Goal: Information Seeking & Learning: Learn about a topic

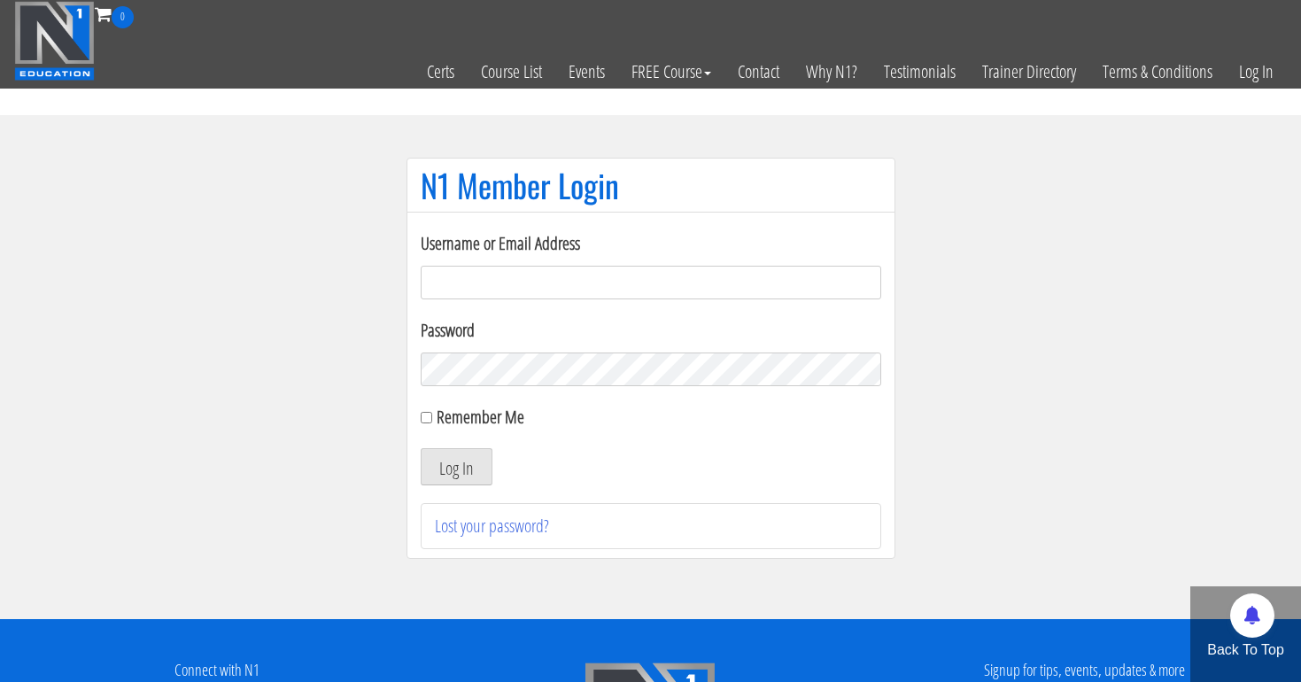
type input "[EMAIL_ADDRESS][DOMAIN_NAME]"
click at [455, 467] on button "Log In" at bounding box center [457, 466] width 72 height 37
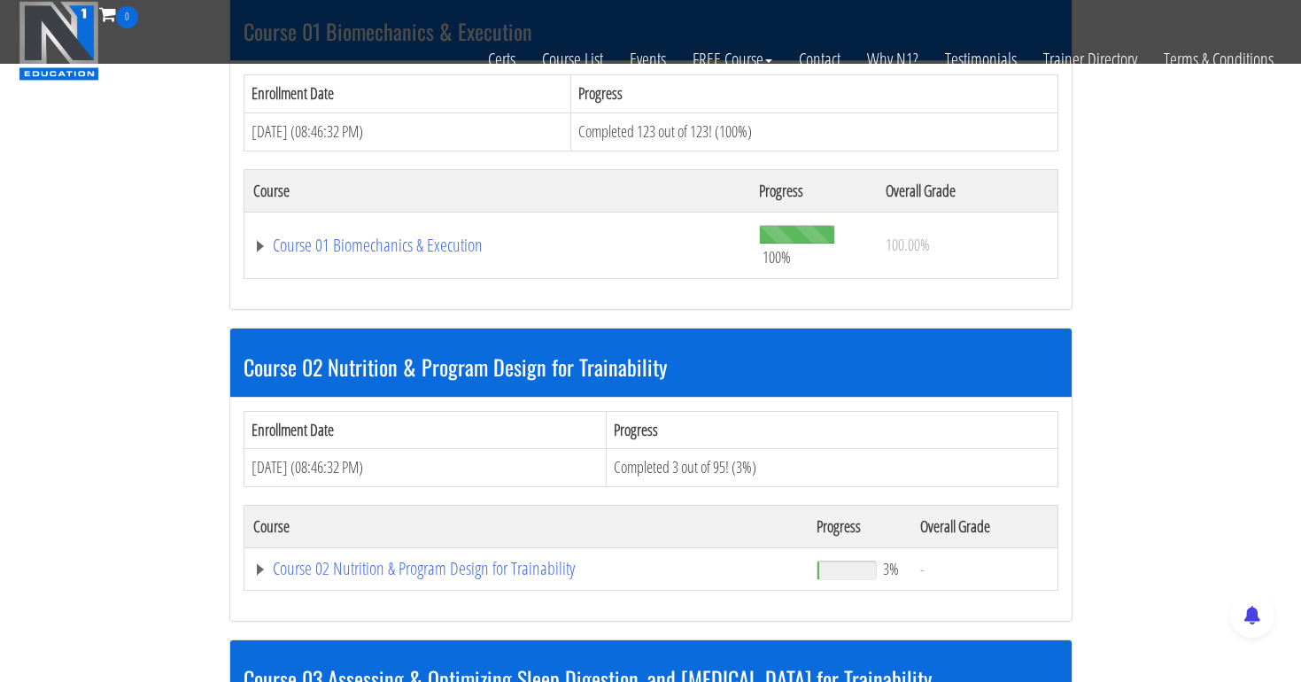
scroll to position [621, 0]
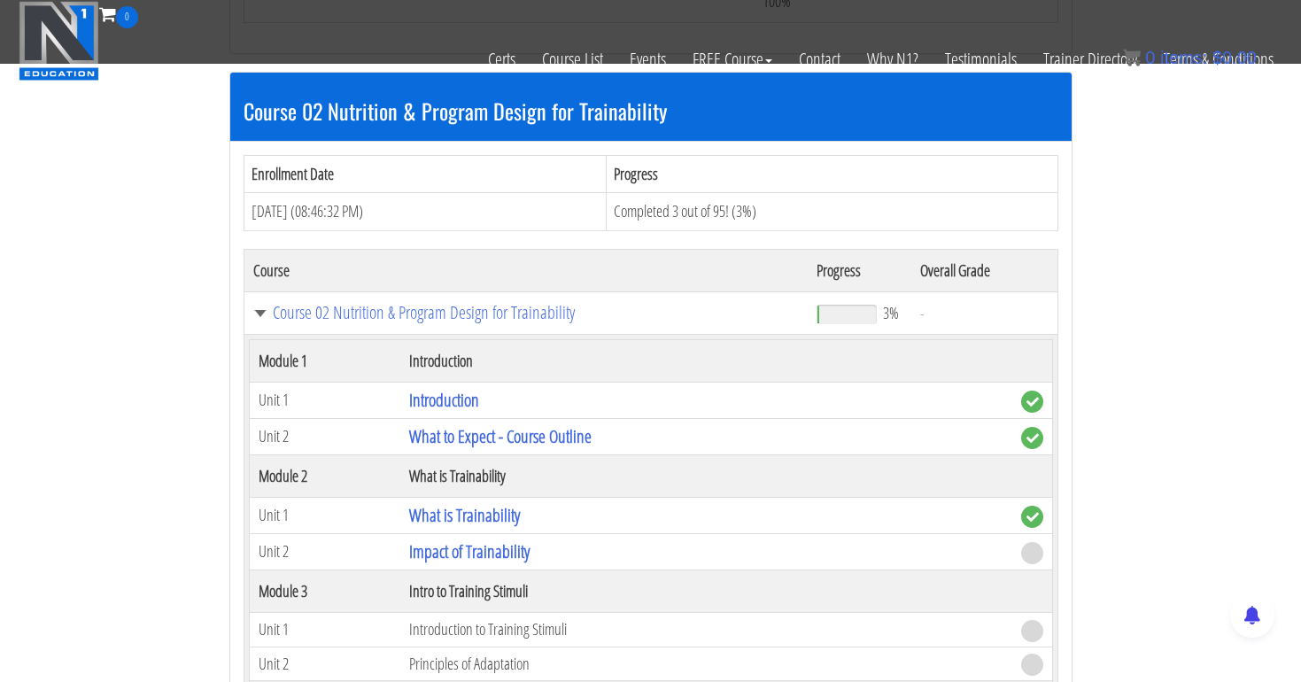
scroll to position [909, 0]
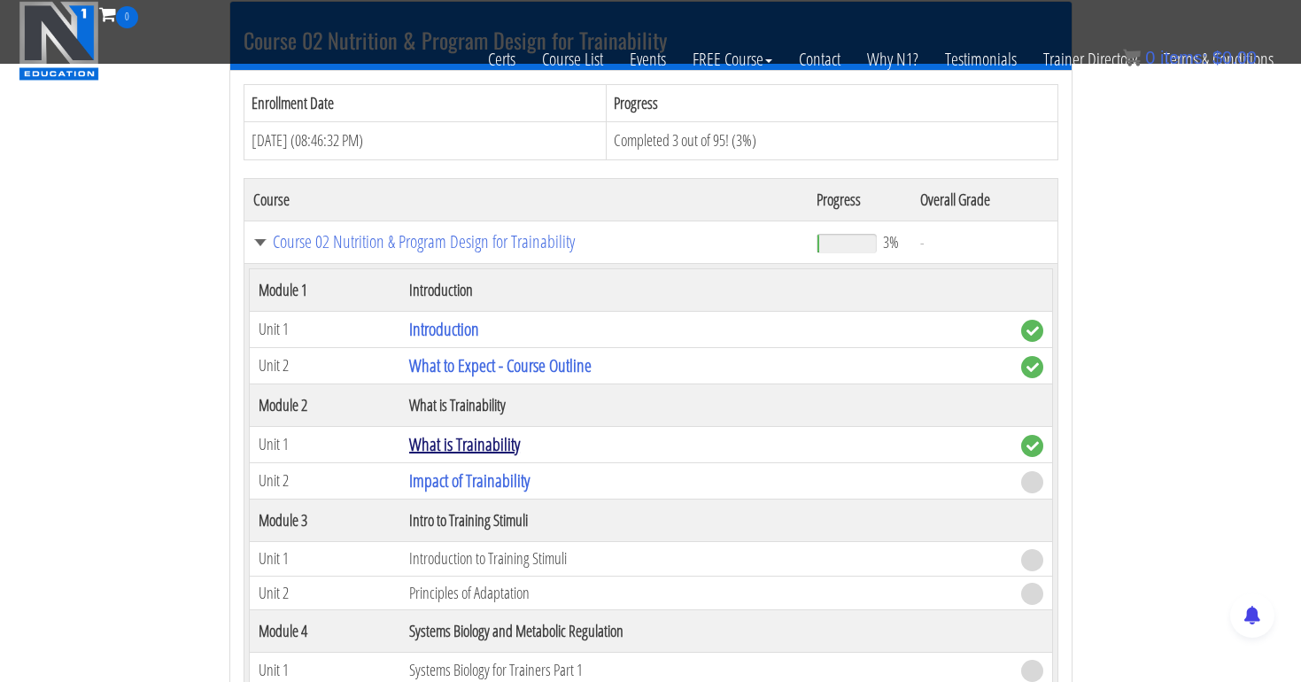
click at [500, 432] on link "What is Trainability" at bounding box center [464, 444] width 111 height 24
click at [483, 476] on link "Impact of Trainability" at bounding box center [469, 481] width 120 height 24
click at [437, 474] on link "Impact of Trainability" at bounding box center [469, 481] width 120 height 24
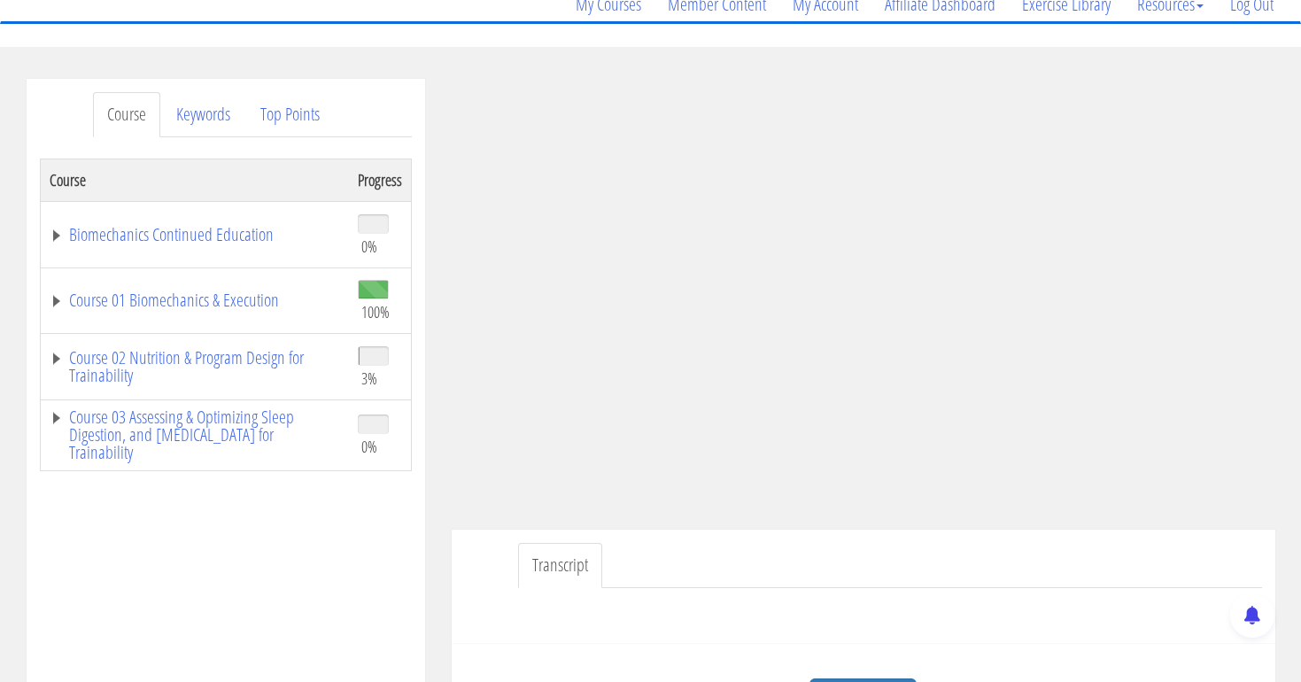
scroll to position [192, 0]
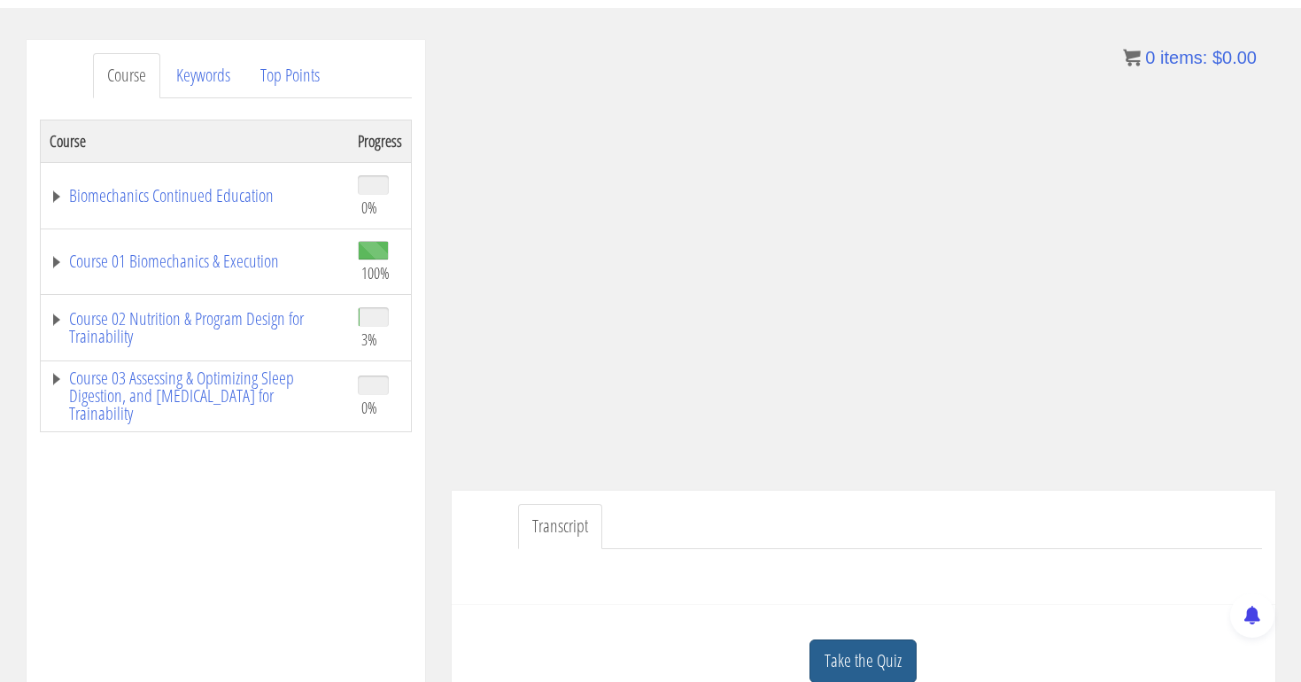
click at [887, 656] on link "Take the Quiz" at bounding box center [863, 661] width 107 height 43
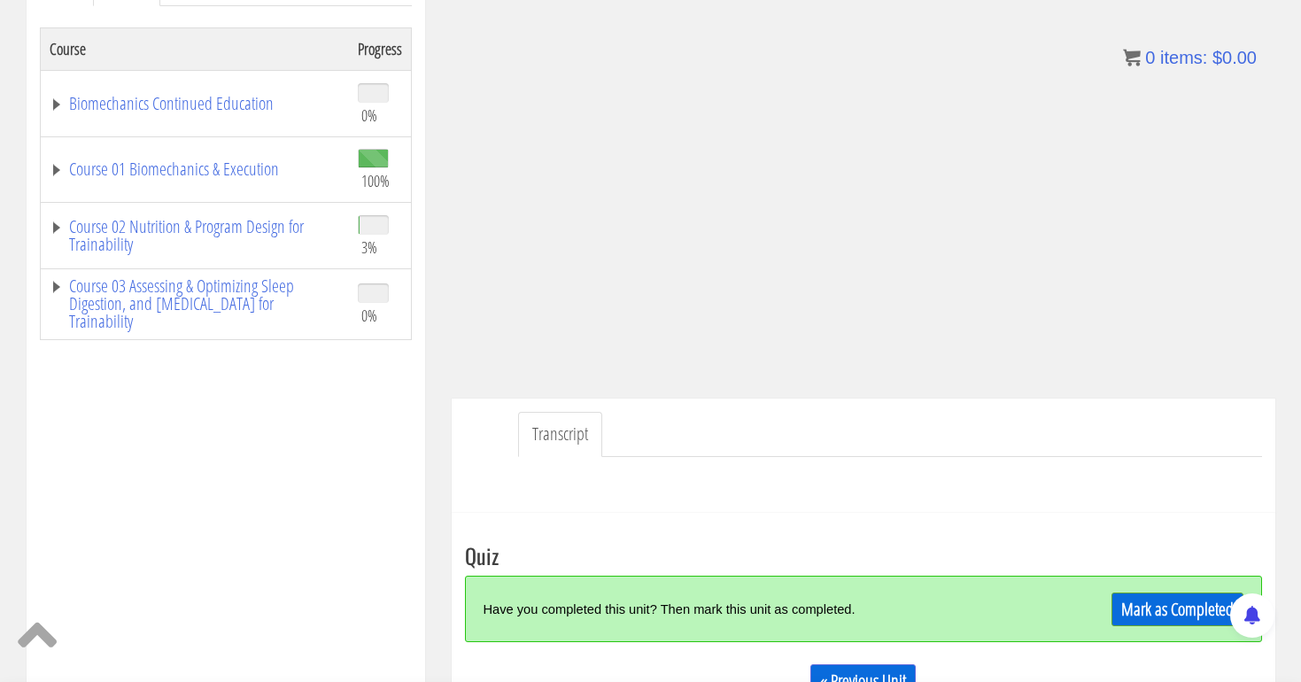
scroll to position [308, 0]
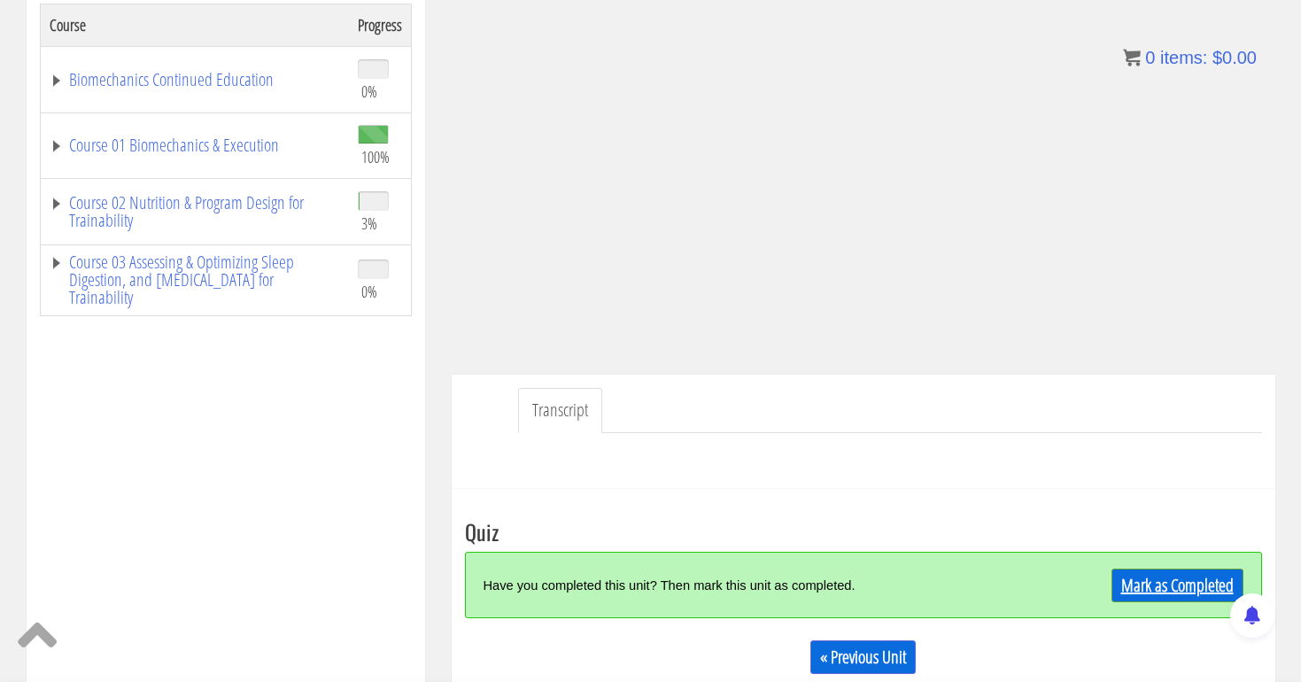
click at [1140, 580] on link "Mark as Completed" at bounding box center [1178, 586] width 132 height 34
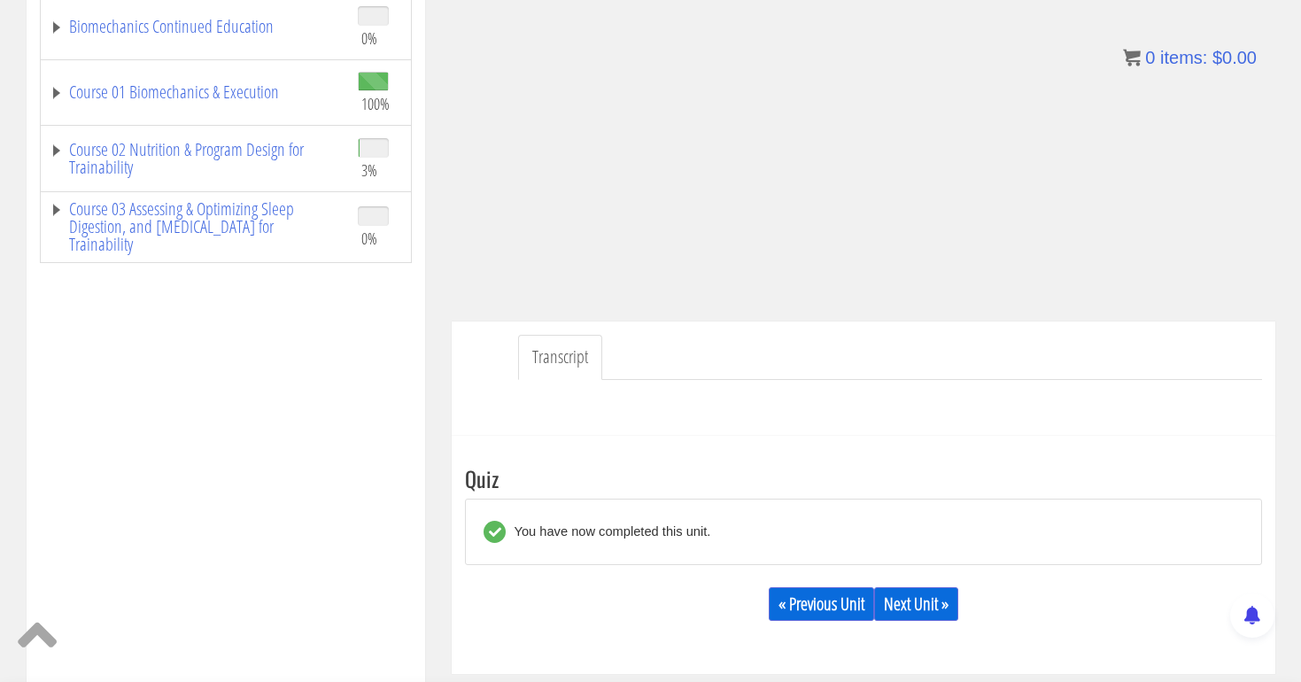
scroll to position [376, 0]
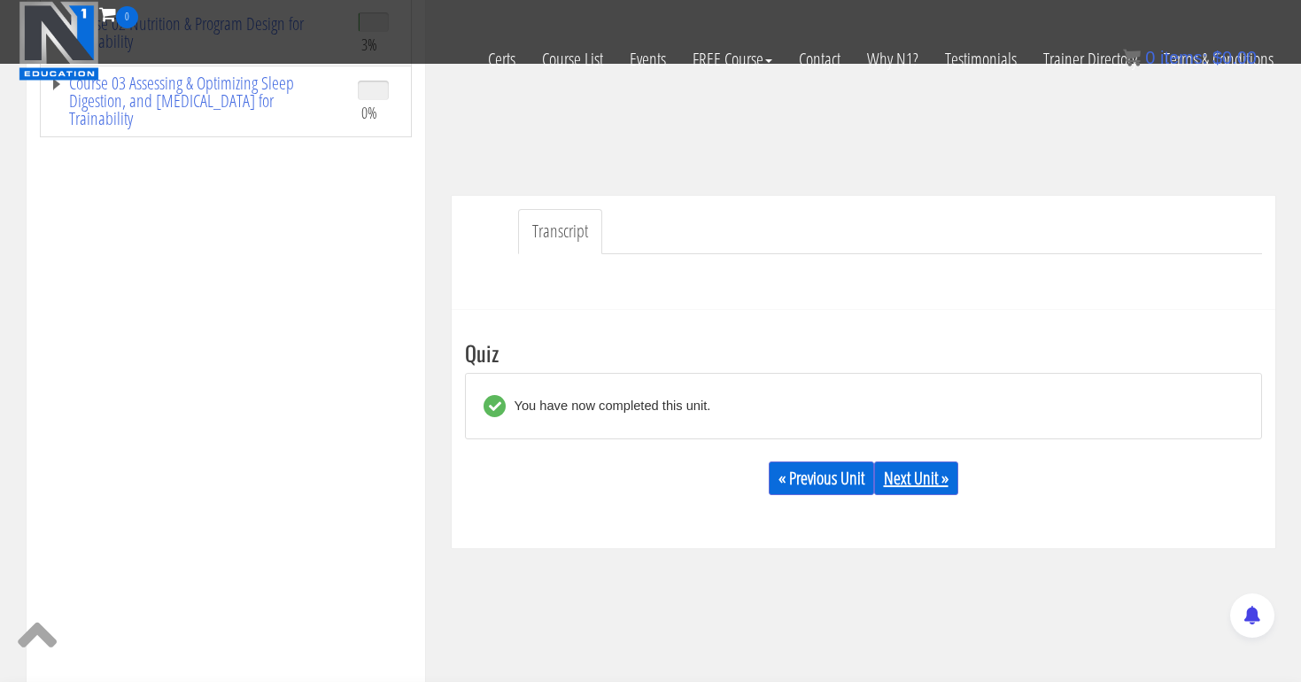
click at [933, 483] on link "Next Unit »" at bounding box center [916, 479] width 84 height 34
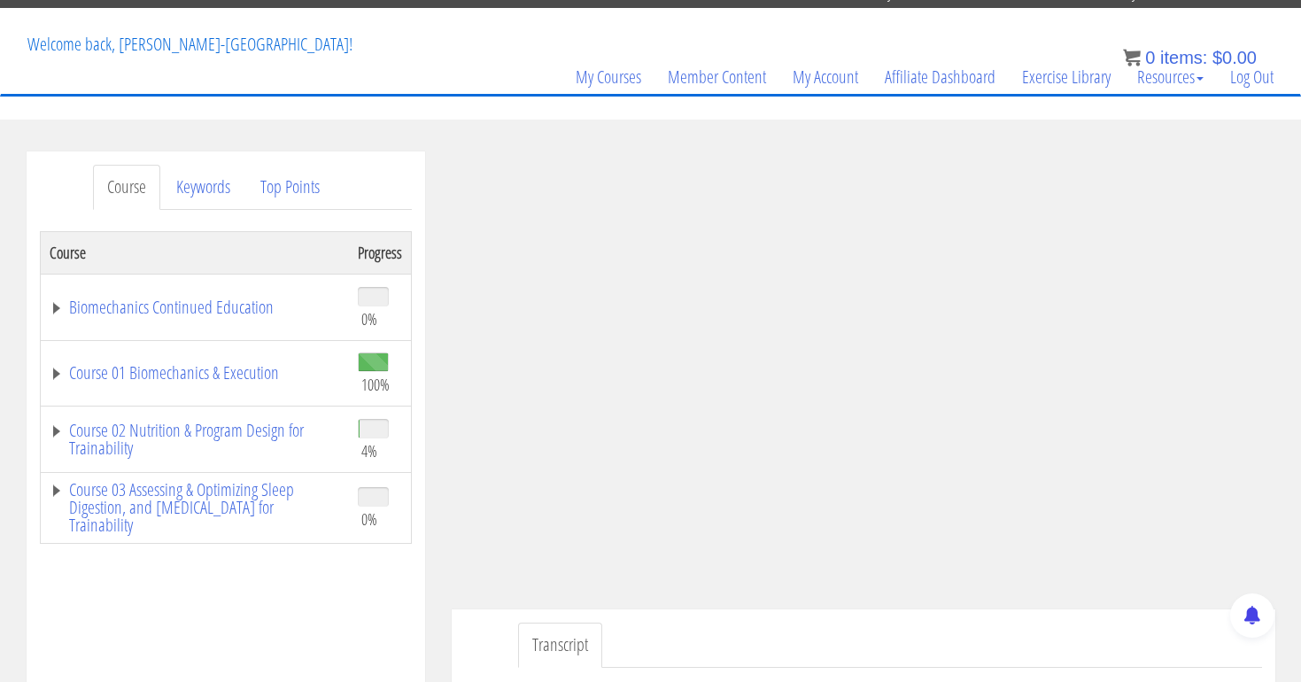
scroll to position [81, 0]
click at [291, 426] on link "Course 02 Nutrition & Program Design for Trainability" at bounding box center [195, 439] width 291 height 35
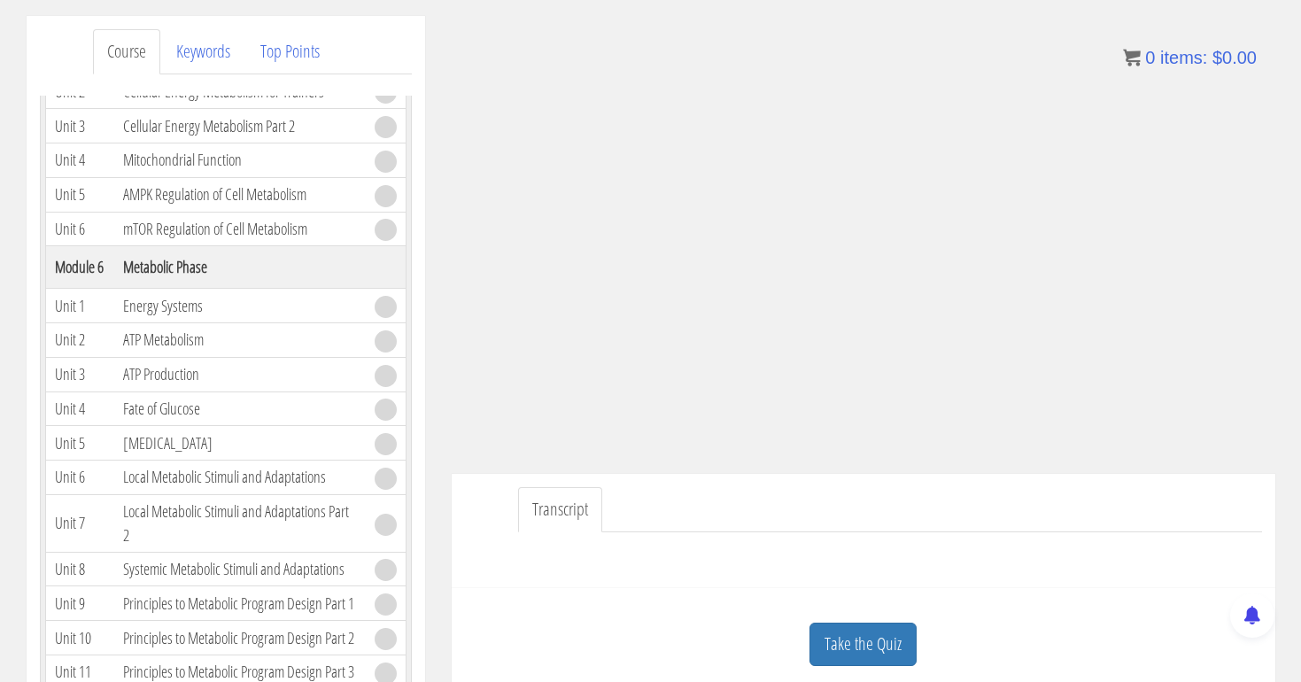
scroll to position [249, 0]
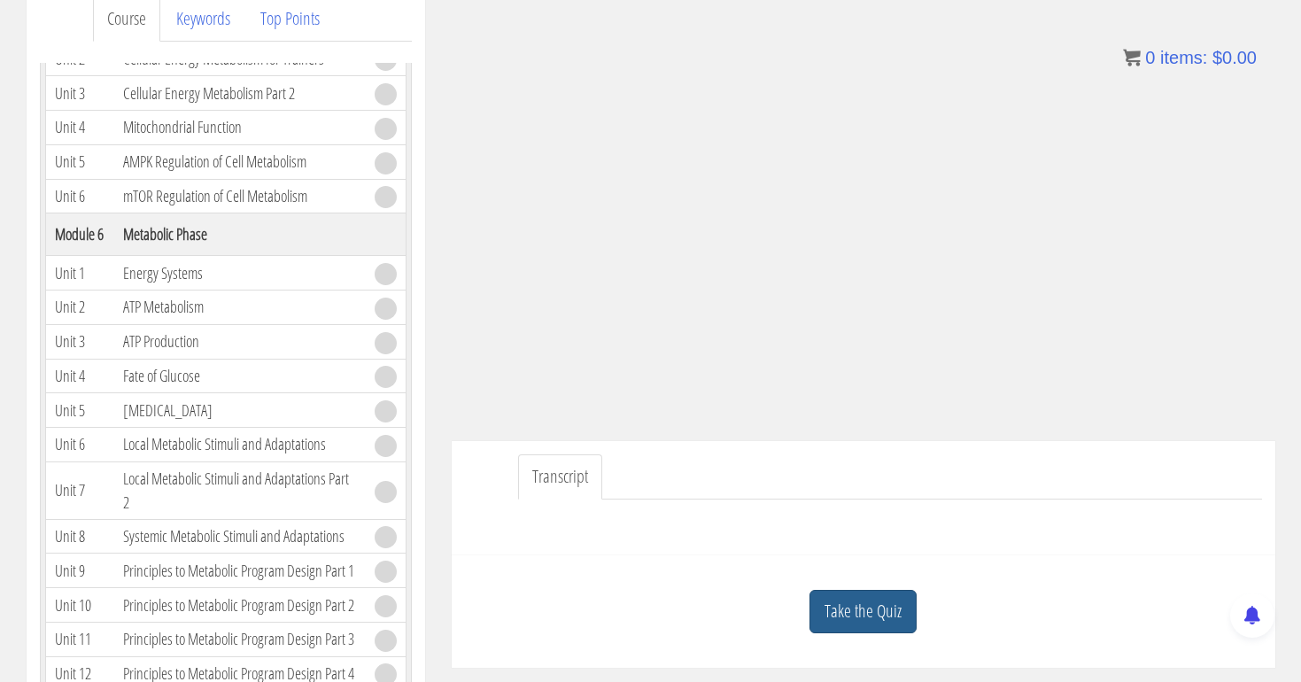
click at [855, 603] on link "Take the Quiz" at bounding box center [863, 611] width 107 height 43
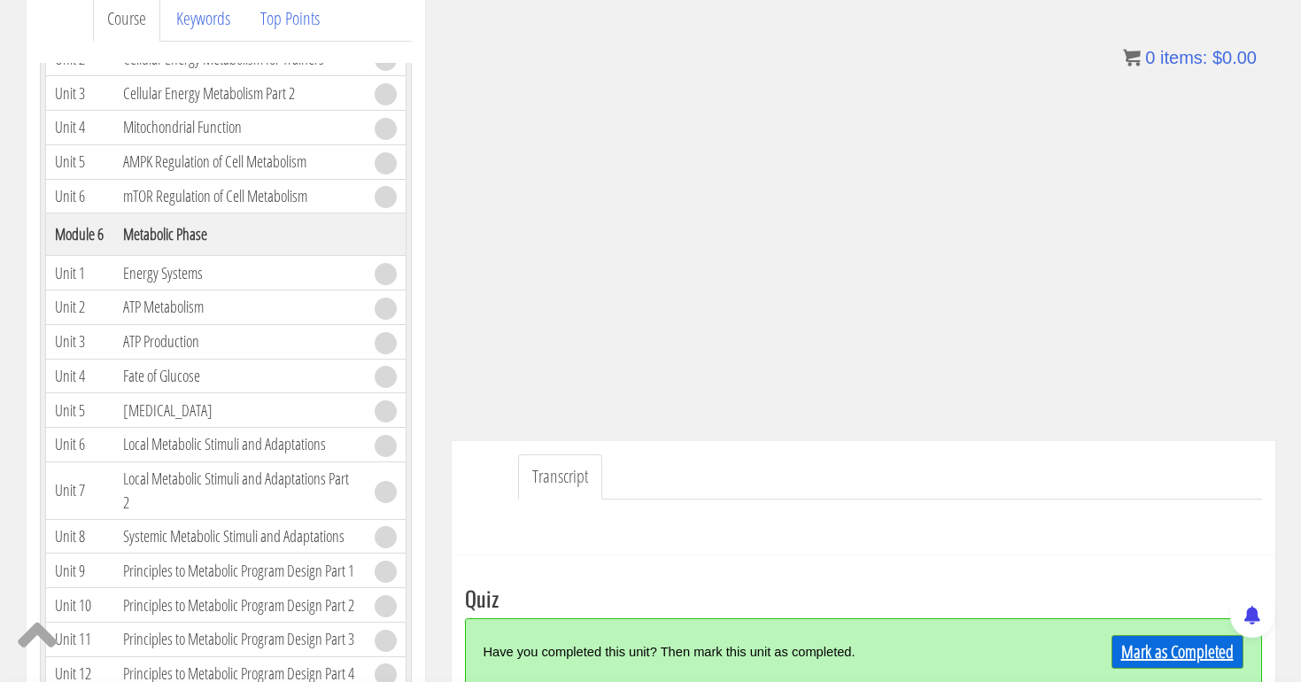
click at [1150, 653] on link "Mark as Completed" at bounding box center [1178, 652] width 132 height 34
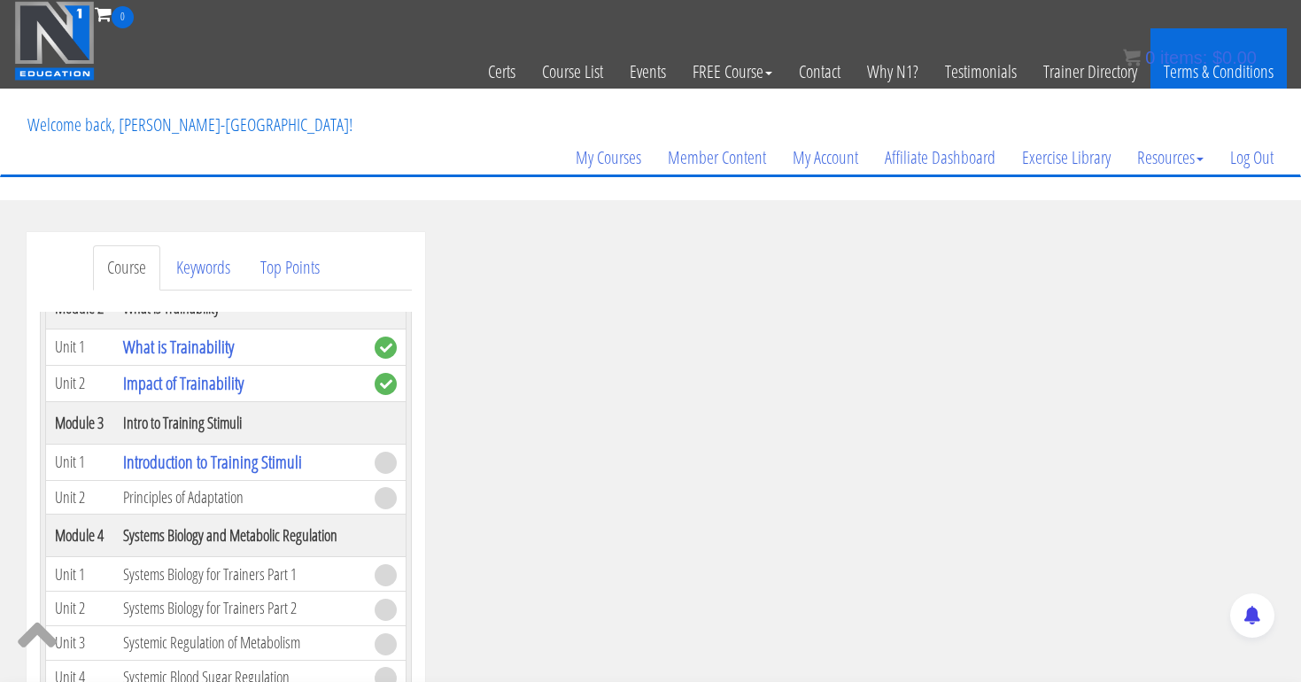
scroll to position [0, 0]
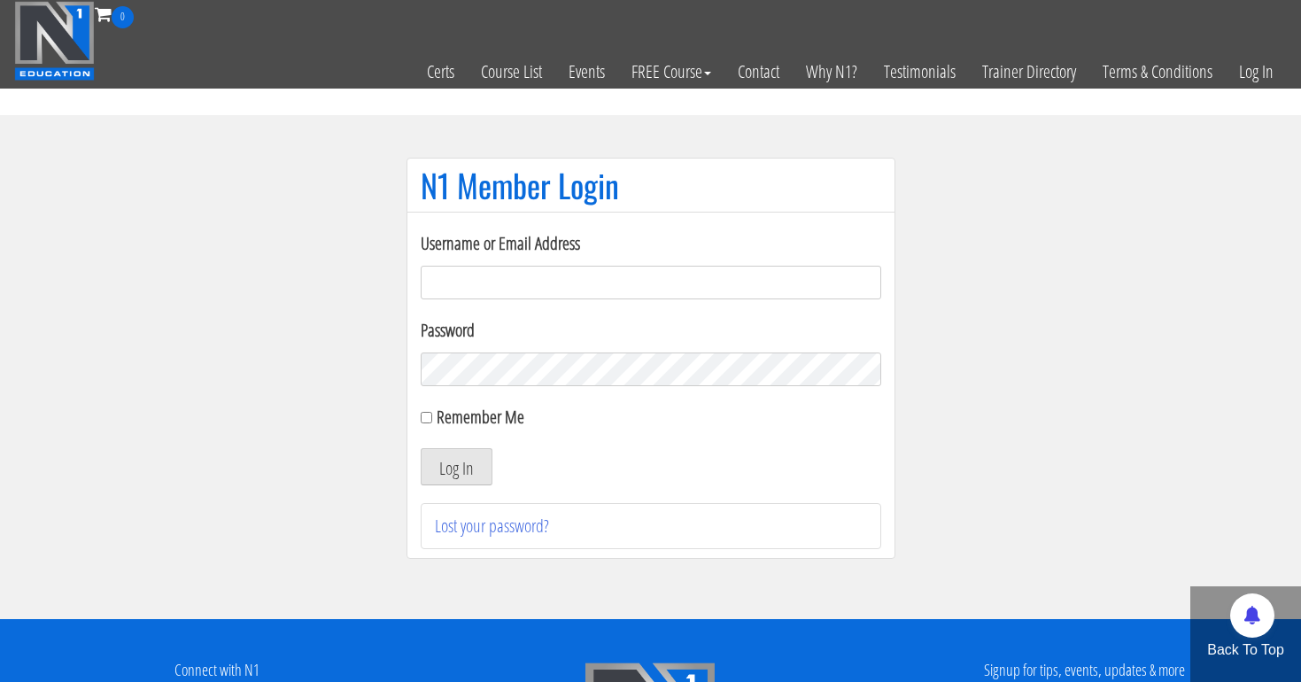
type input "[EMAIL_ADDRESS][DOMAIN_NAME]"
click at [455, 467] on button "Log In" at bounding box center [457, 466] width 72 height 37
click at [447, 472] on button "Log In" at bounding box center [457, 466] width 72 height 37
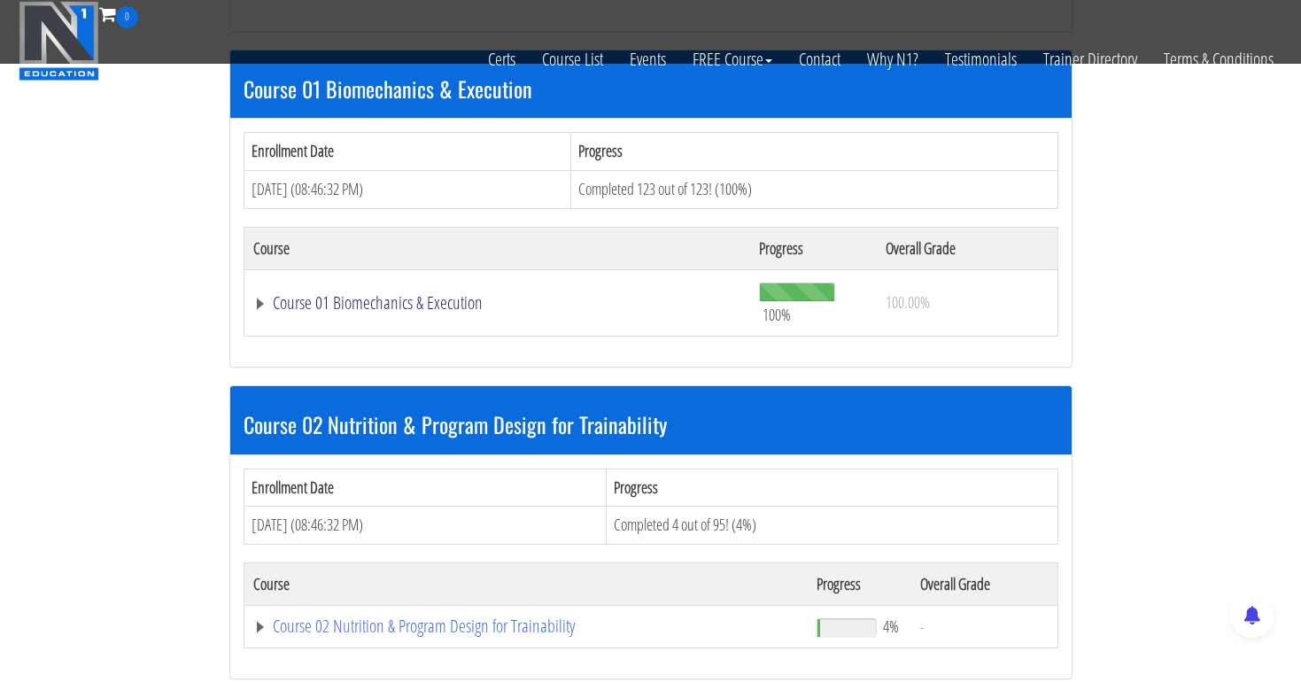
scroll to position [579, 0]
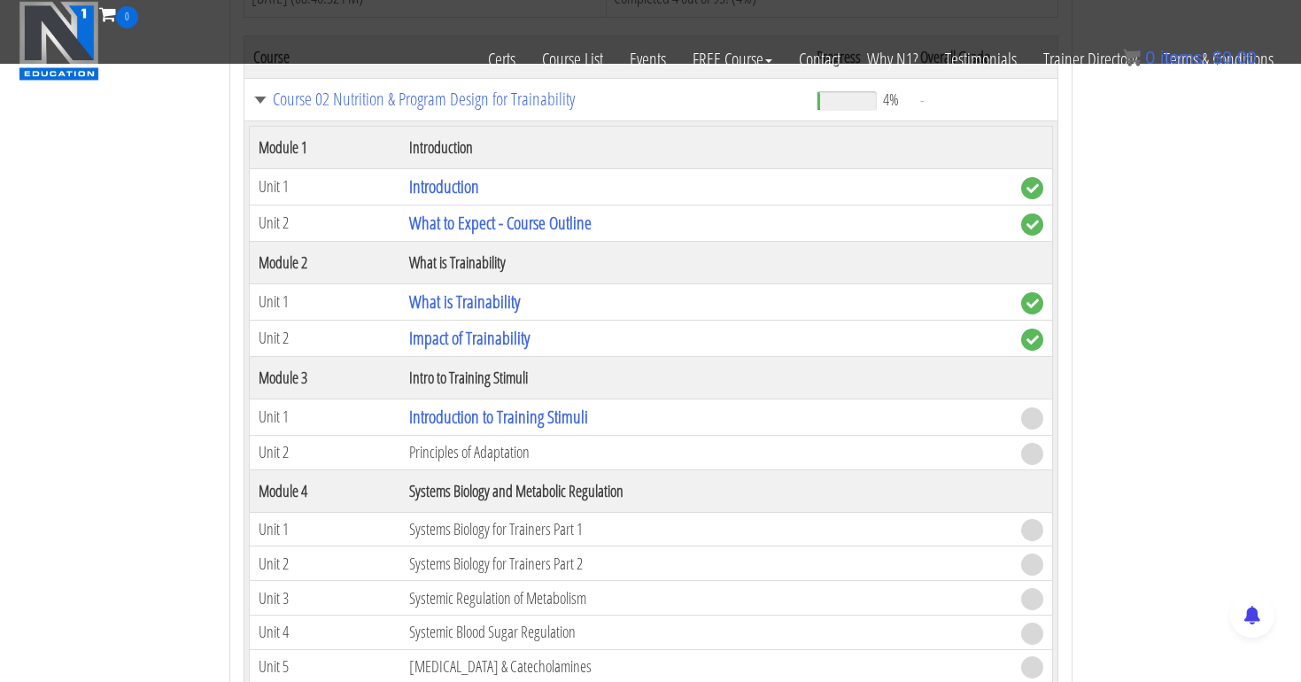
scroll to position [1054, 0]
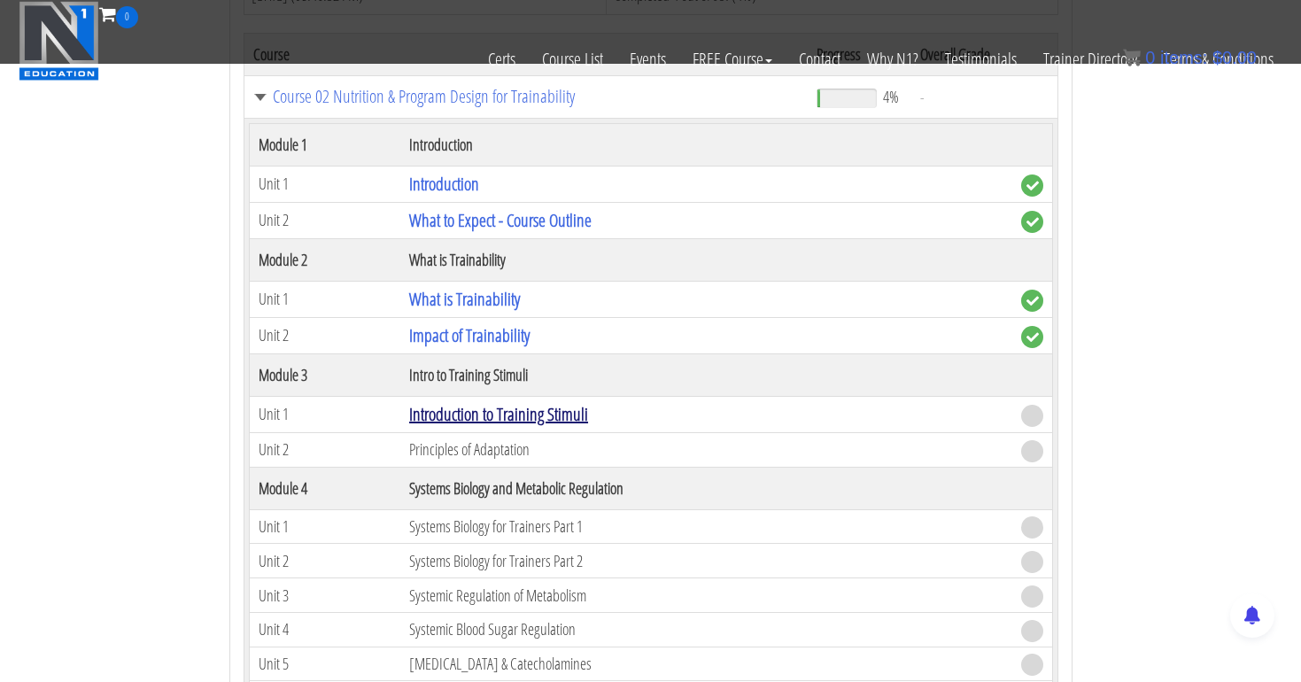
click at [569, 402] on link "Introduction to Training Stimuli" at bounding box center [498, 414] width 179 height 24
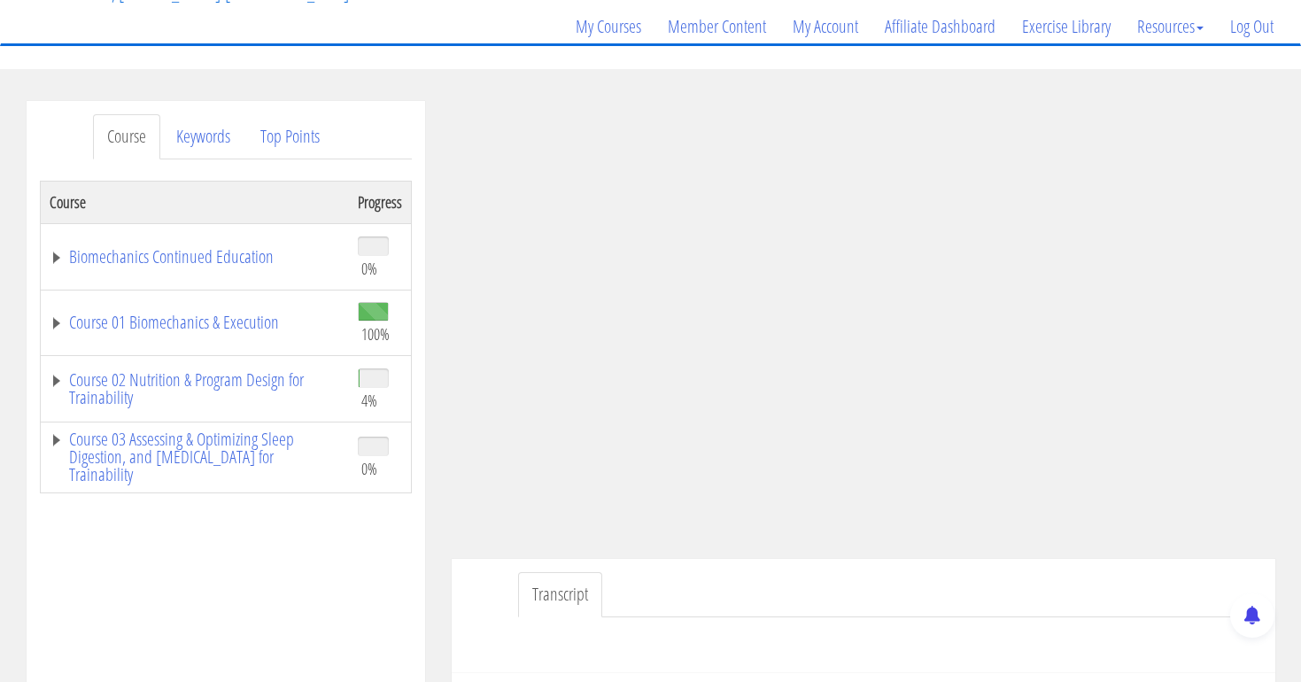
scroll to position [241, 0]
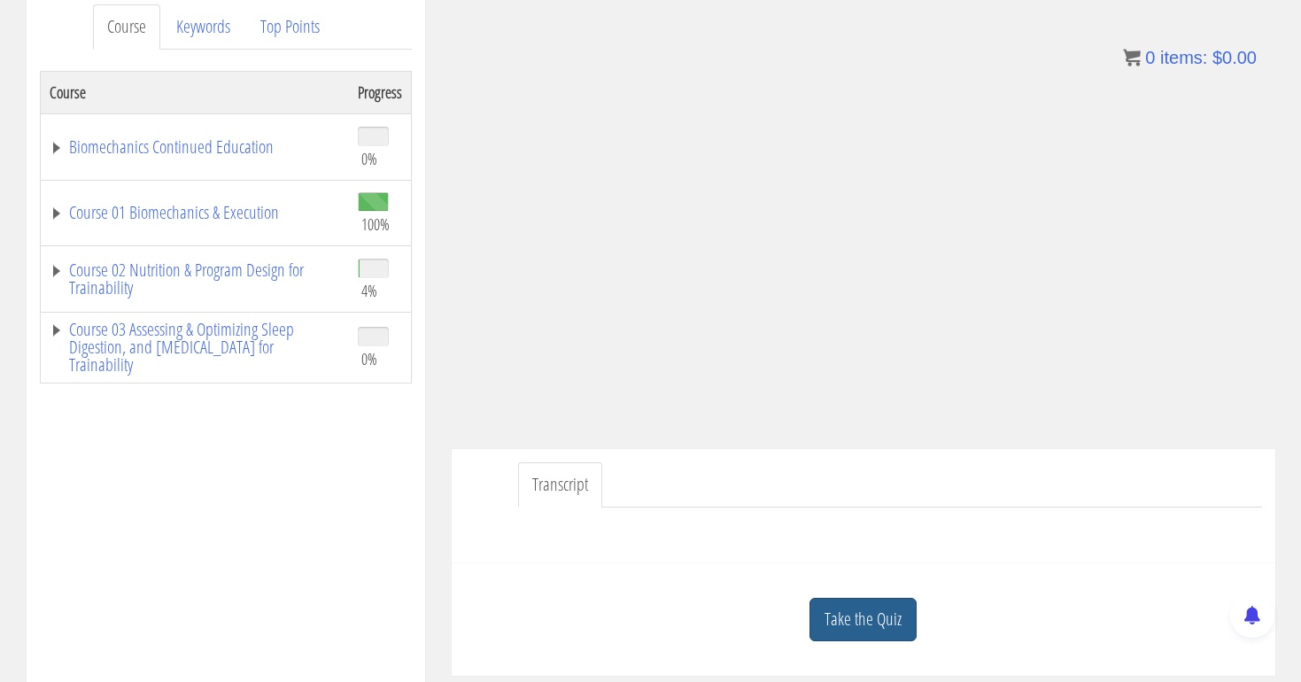
click at [869, 626] on link "Take the Quiz" at bounding box center [863, 619] width 107 height 43
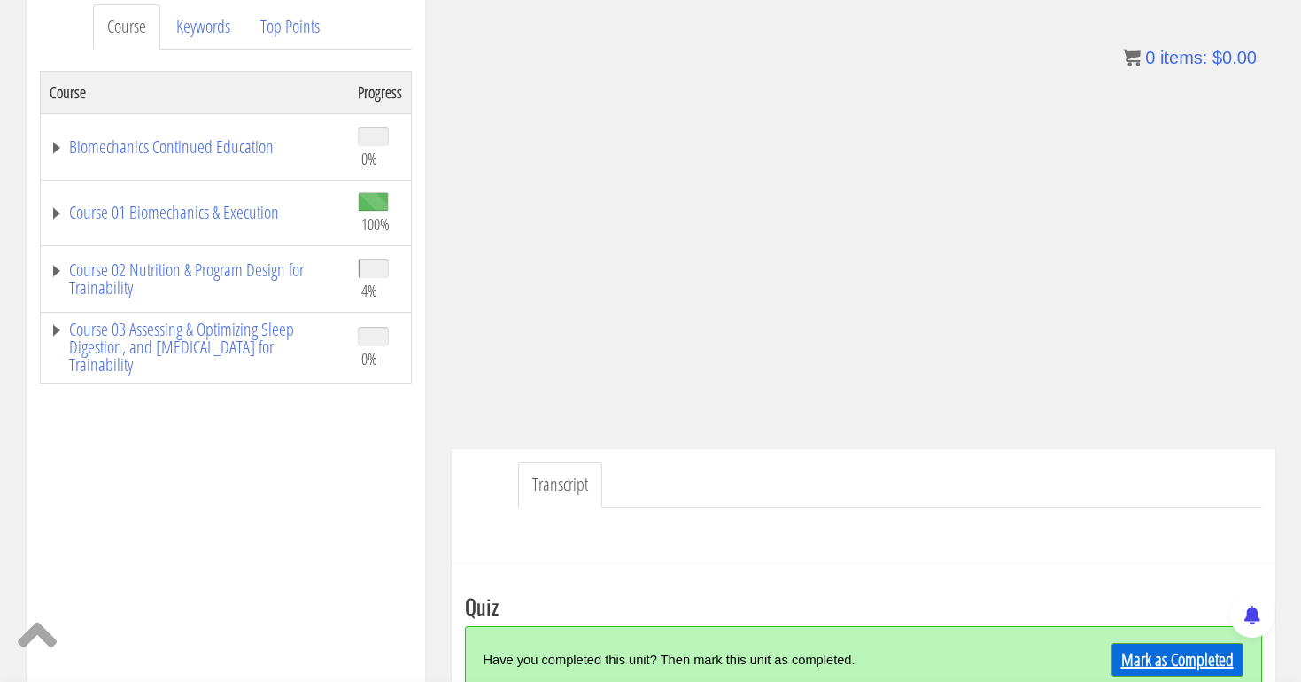
click at [1141, 648] on link "Mark as Completed" at bounding box center [1178, 660] width 132 height 34
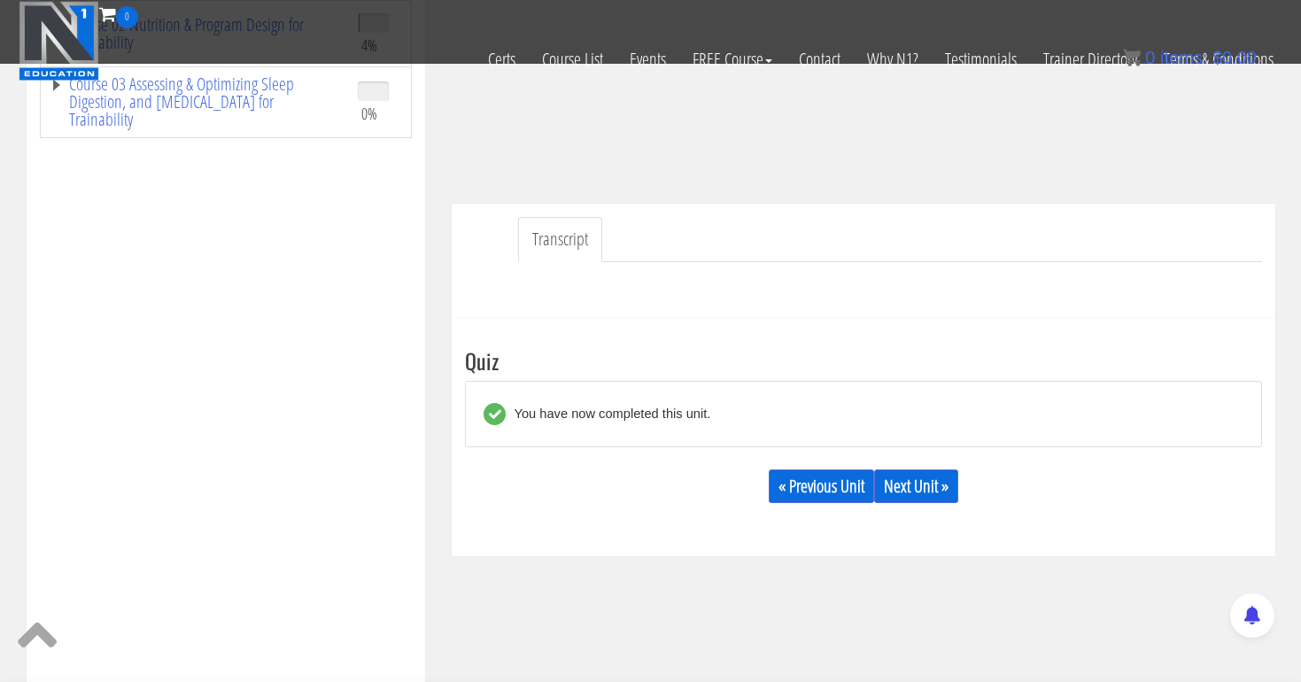
scroll to position [421, 0]
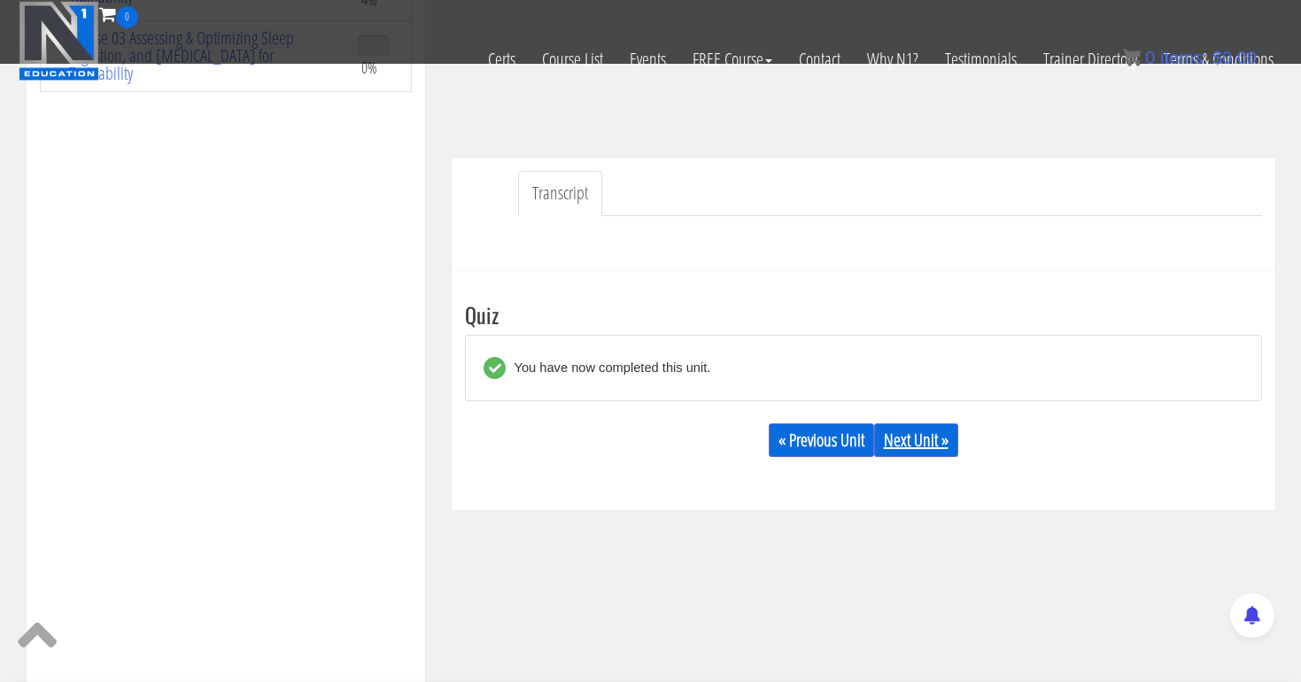
click at [912, 430] on link "Next Unit »" at bounding box center [916, 440] width 84 height 34
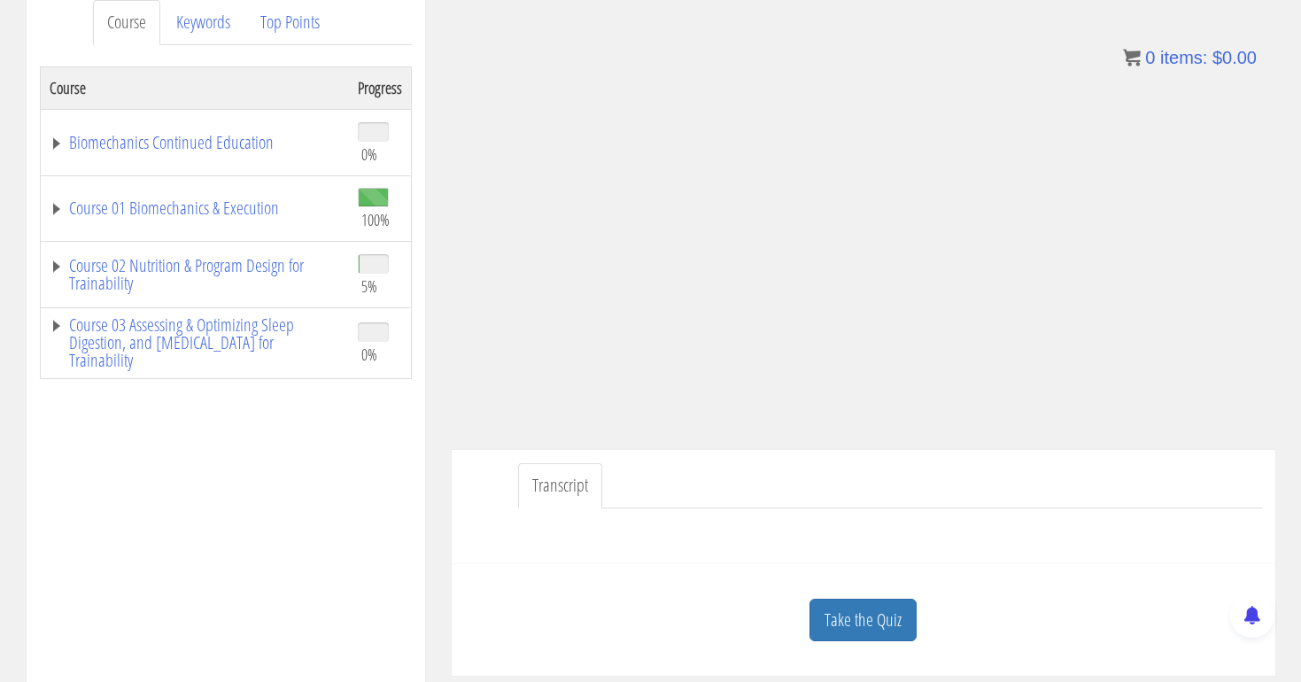
scroll to position [255, 0]
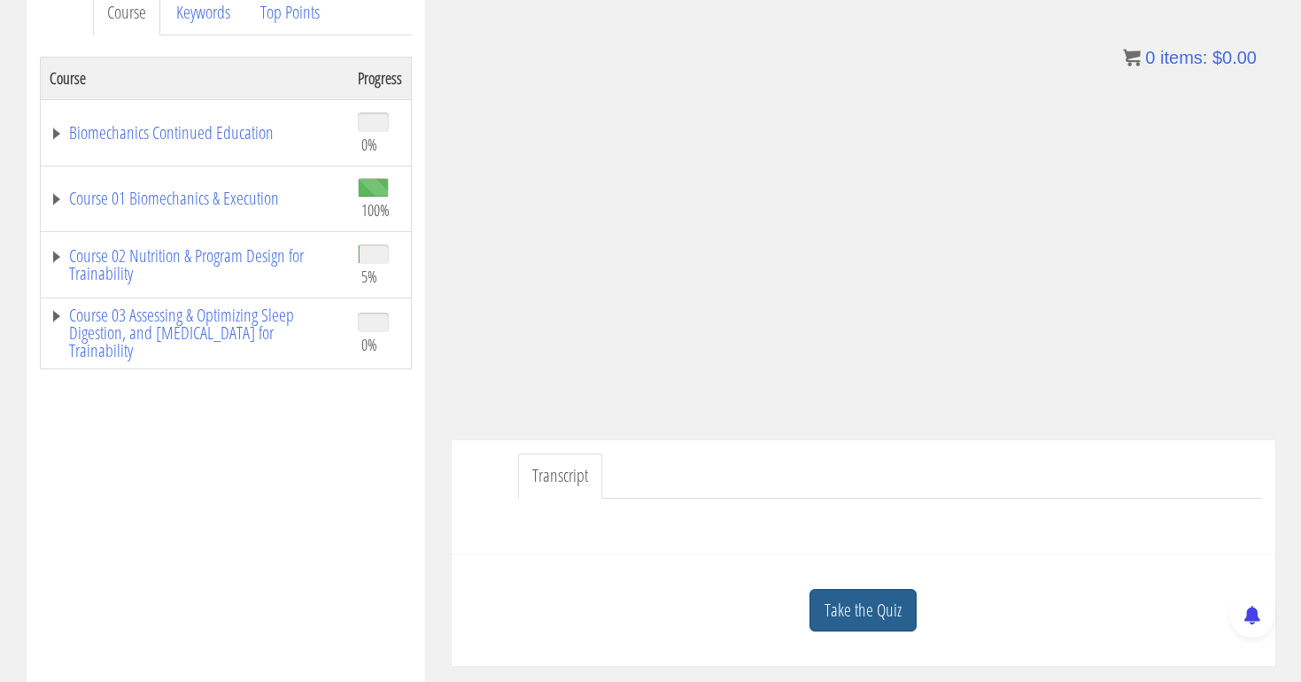
click at [888, 609] on link "Take the Quiz" at bounding box center [863, 610] width 107 height 43
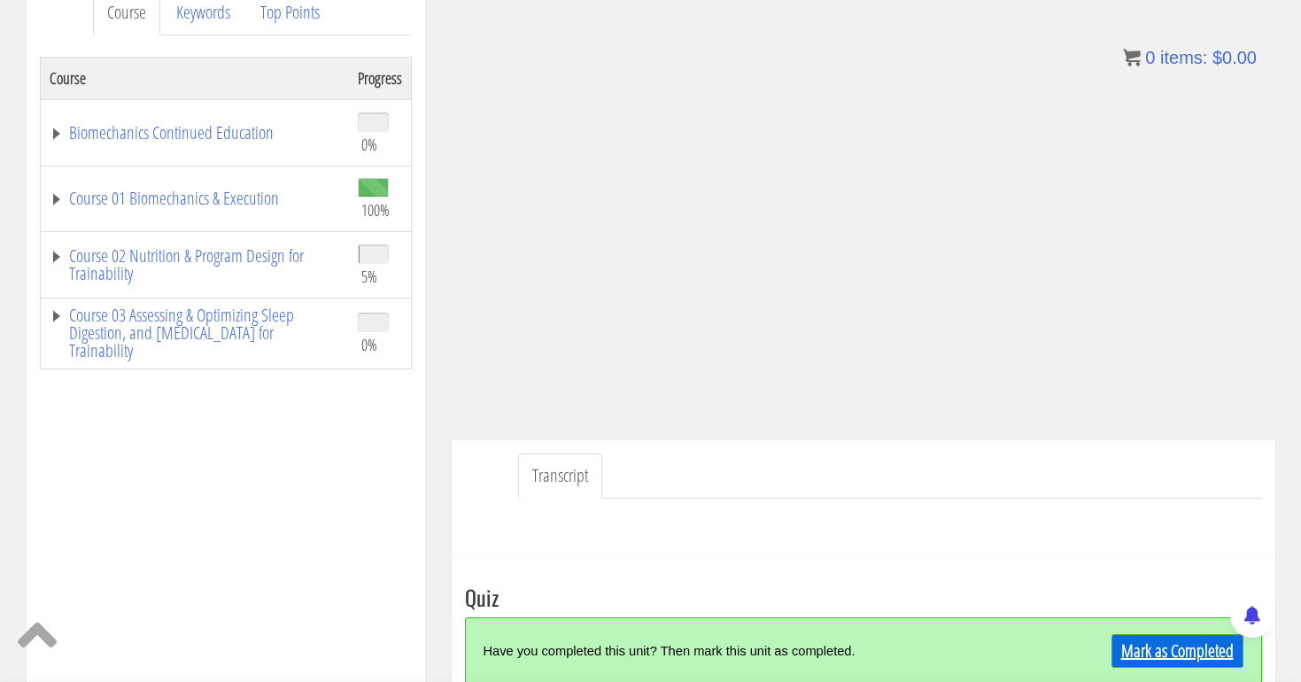
click at [1138, 659] on link "Mark as Completed" at bounding box center [1178, 651] width 132 height 34
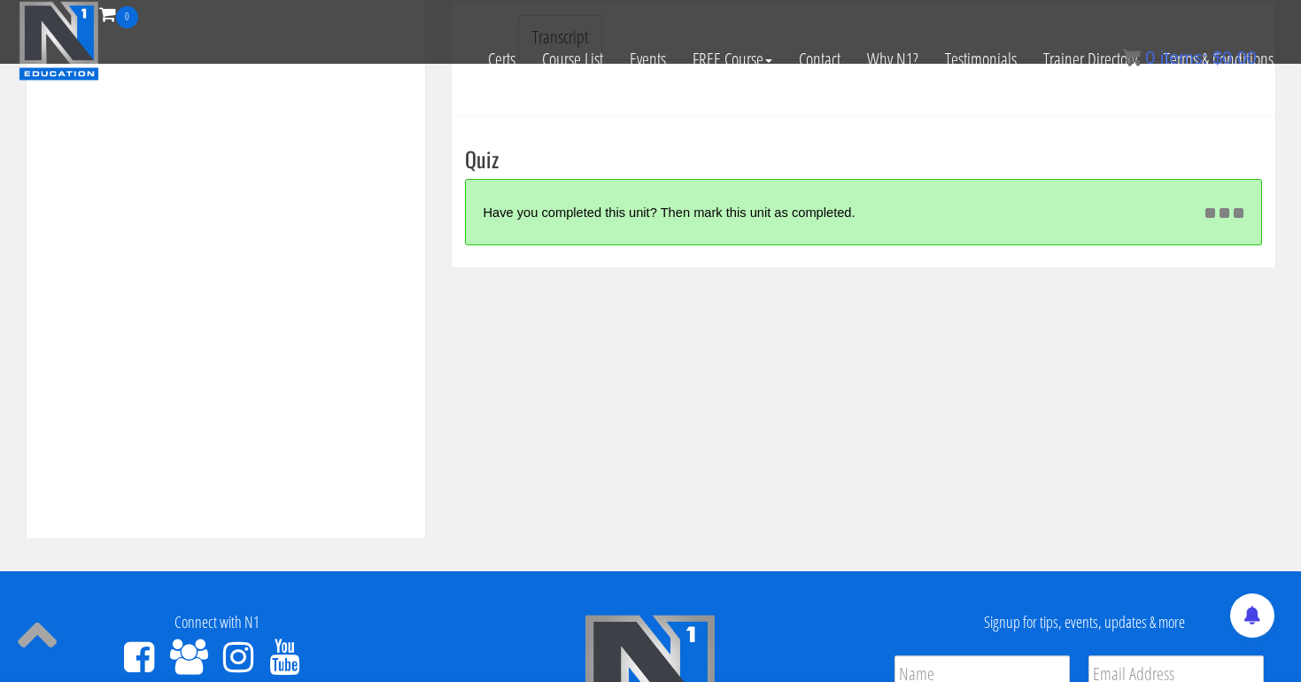
scroll to position [600, 0]
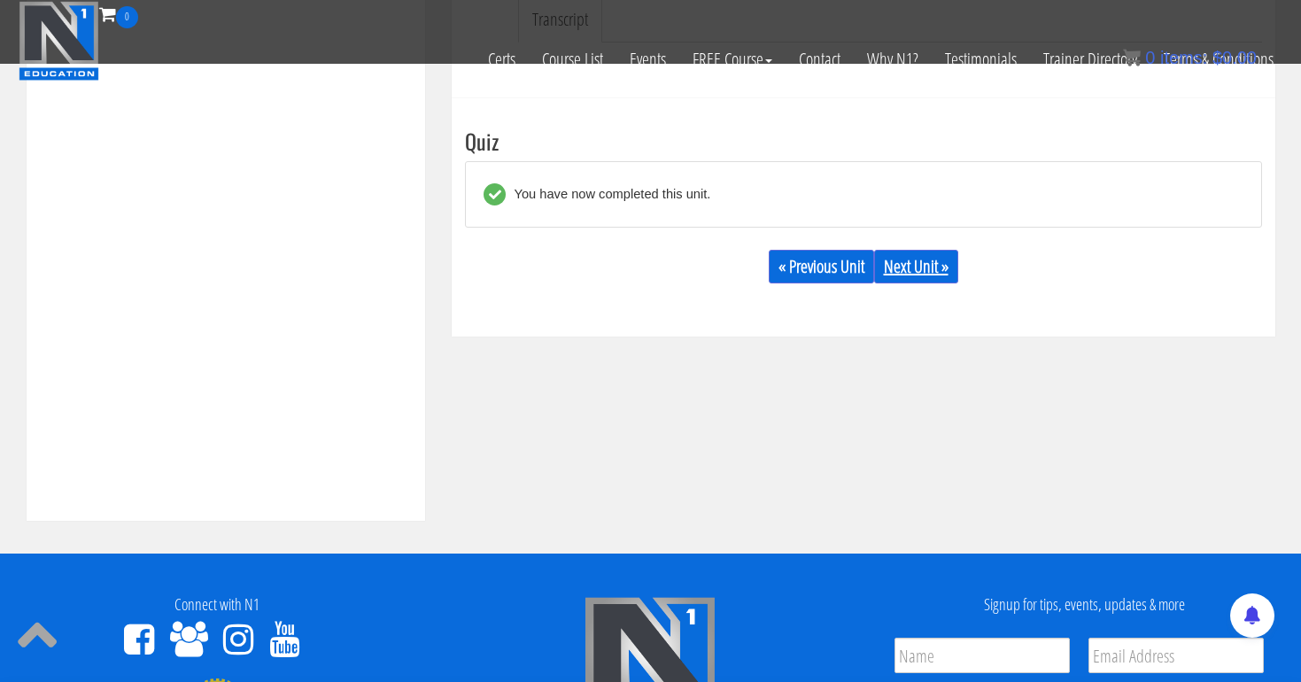
click at [912, 264] on link "Next Unit »" at bounding box center [916, 267] width 84 height 34
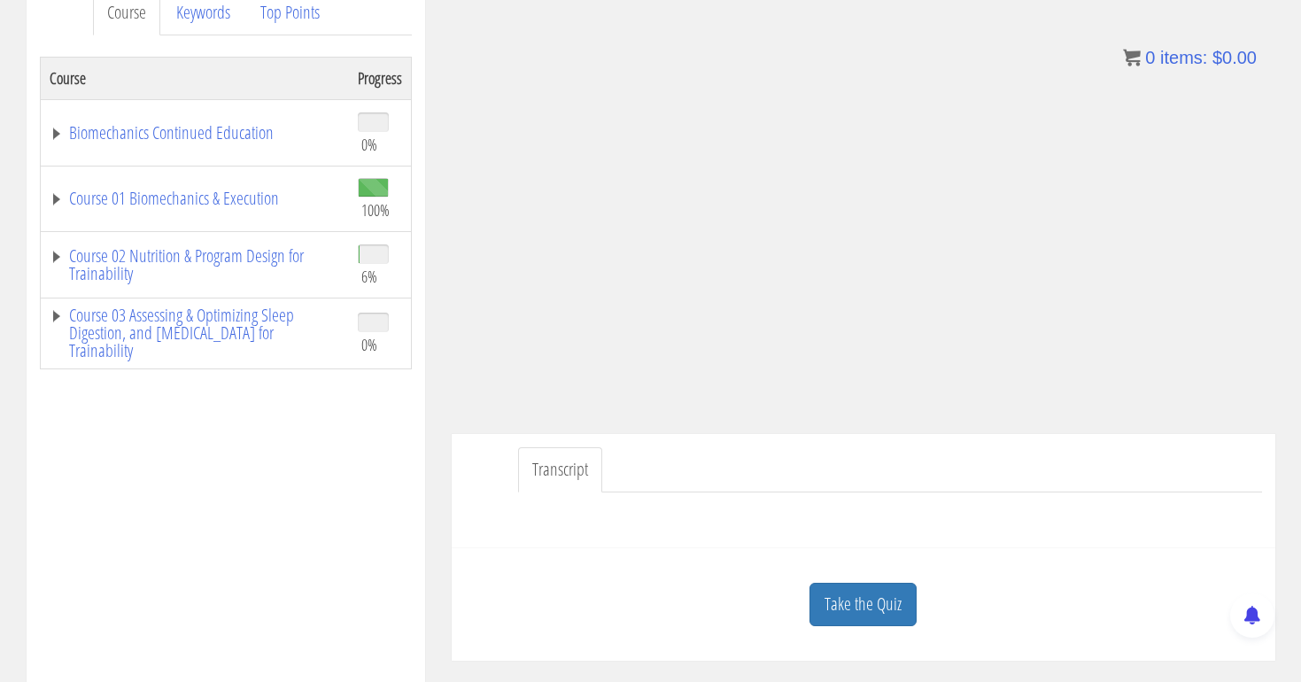
scroll to position [269, 0]
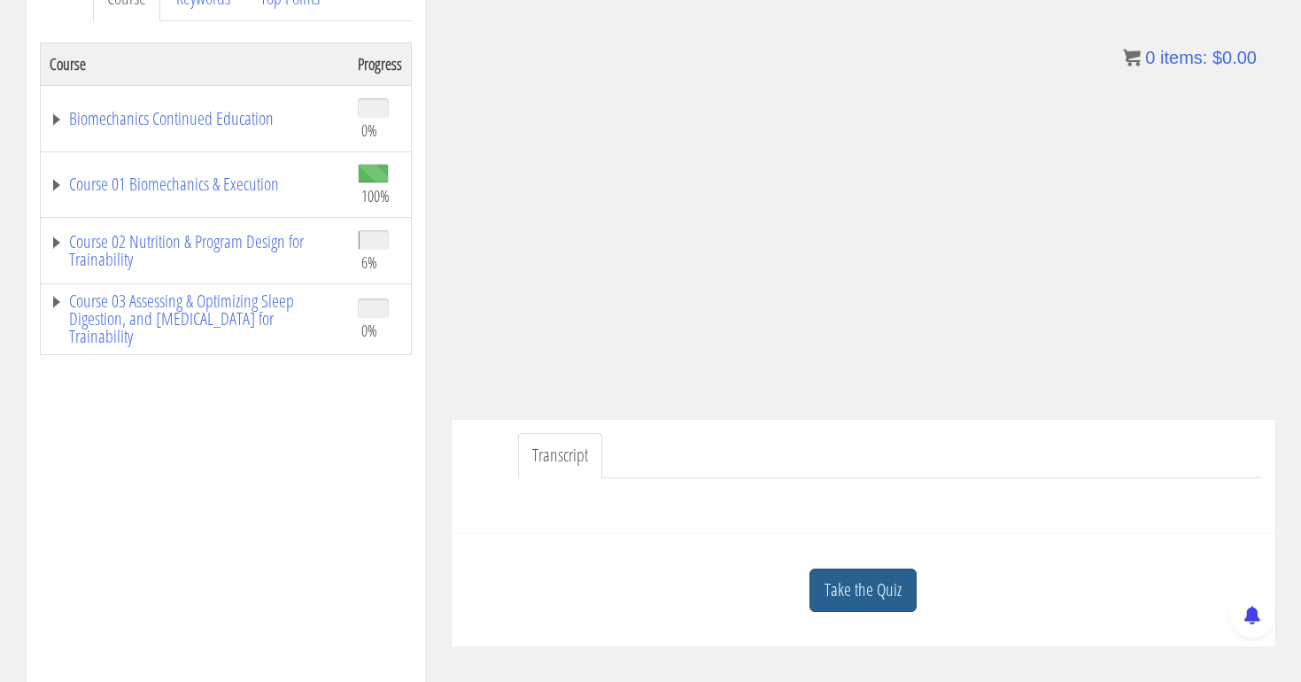
click at [832, 591] on link "Take the Quiz" at bounding box center [863, 590] width 107 height 43
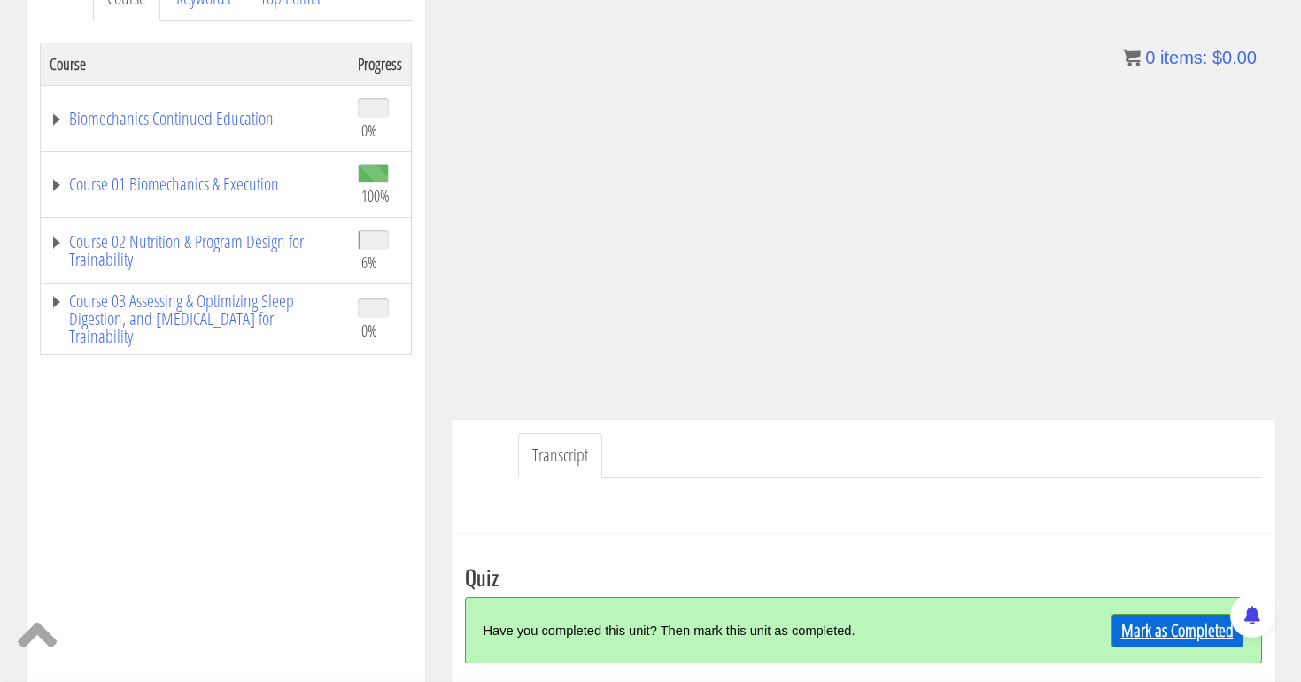
click at [1206, 632] on link "Mark as Completed" at bounding box center [1178, 631] width 132 height 34
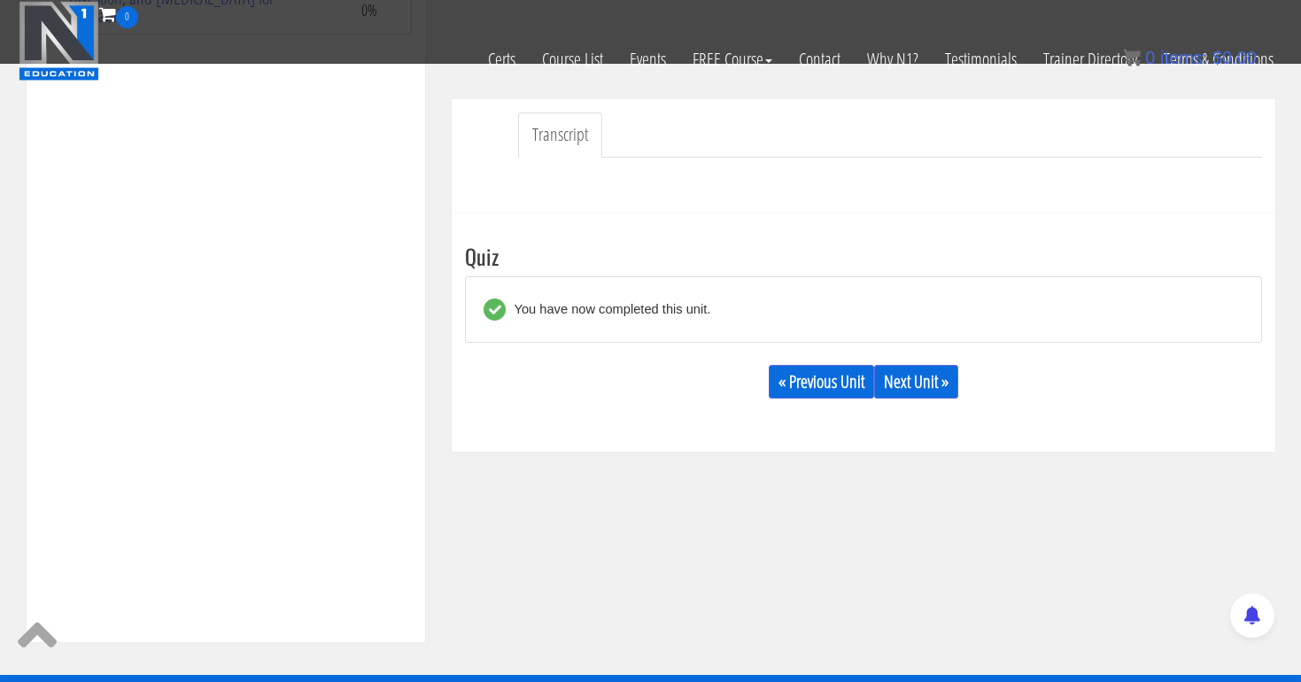
scroll to position [501, 0]
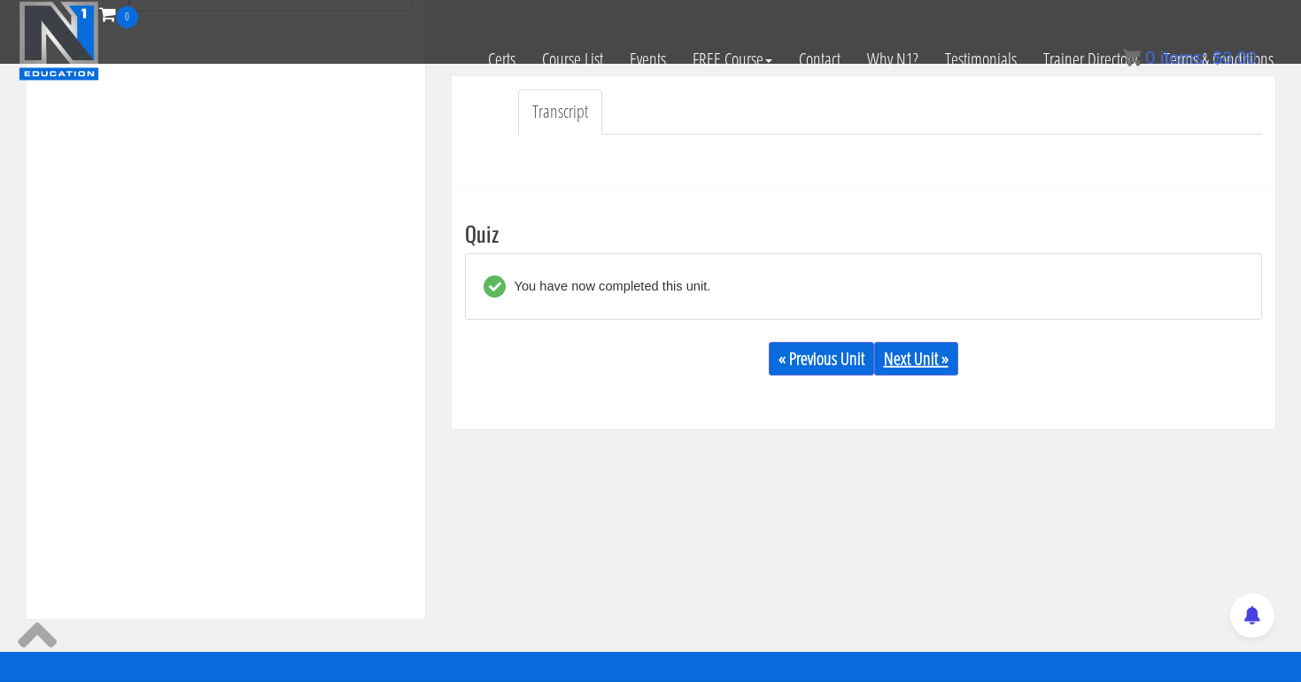
click at [914, 346] on link "Next Unit »" at bounding box center [916, 359] width 84 height 34
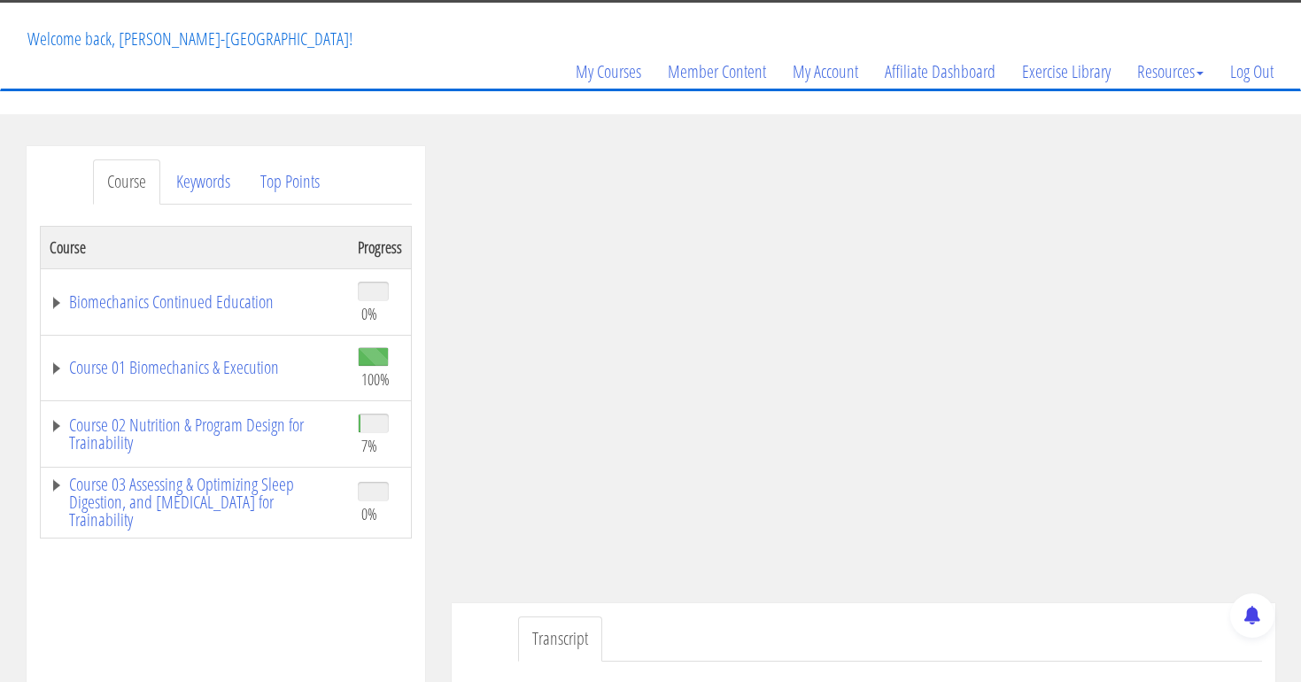
scroll to position [97, 0]
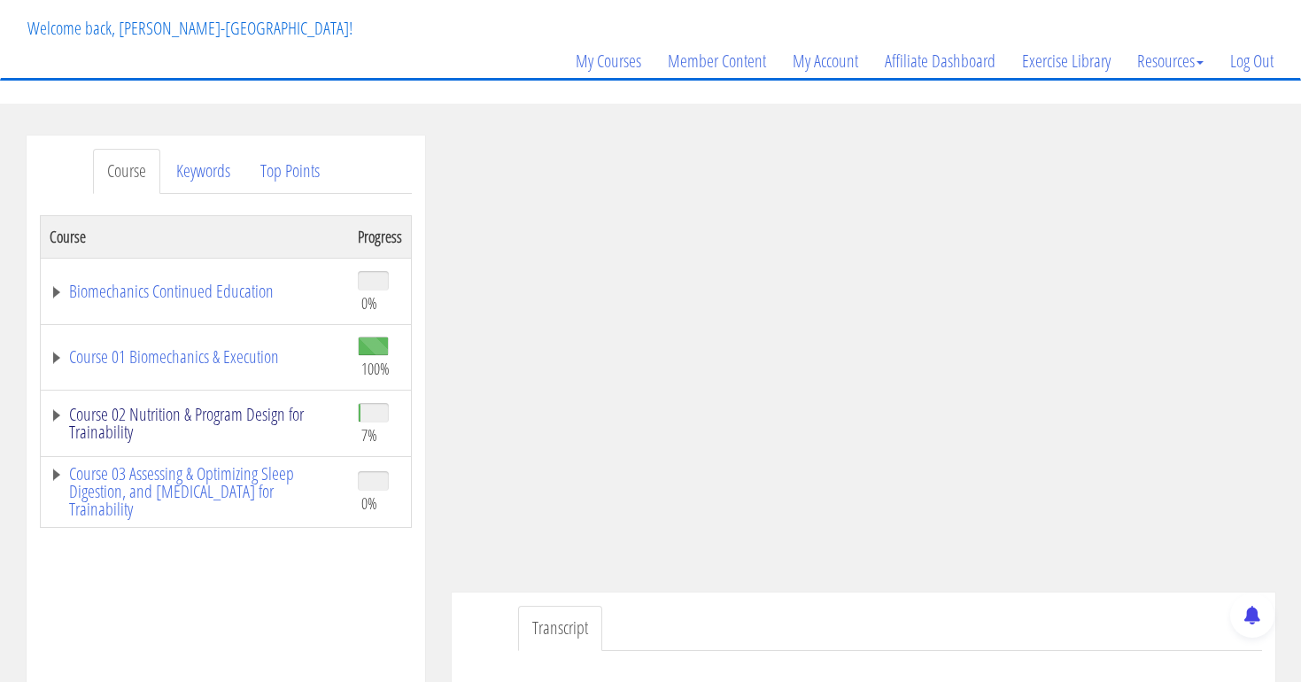
click at [267, 406] on link "Course 02 Nutrition & Program Design for Trainability" at bounding box center [195, 423] width 291 height 35
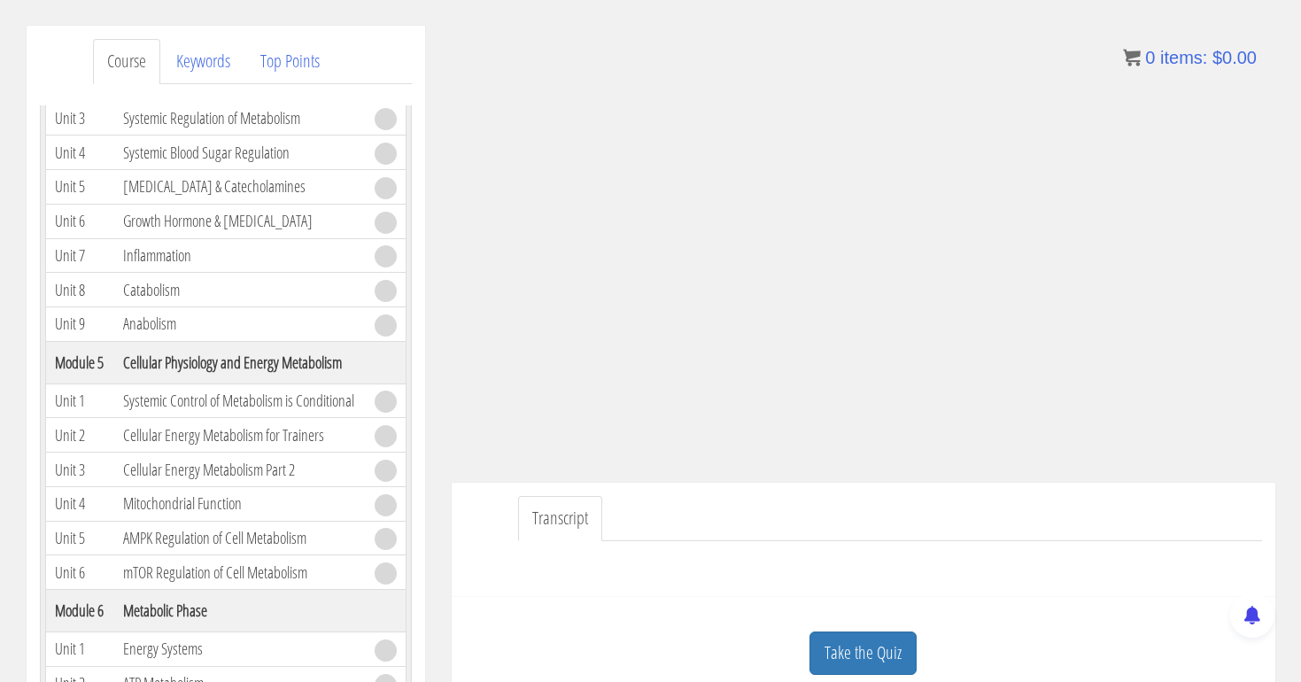
scroll to position [216, 0]
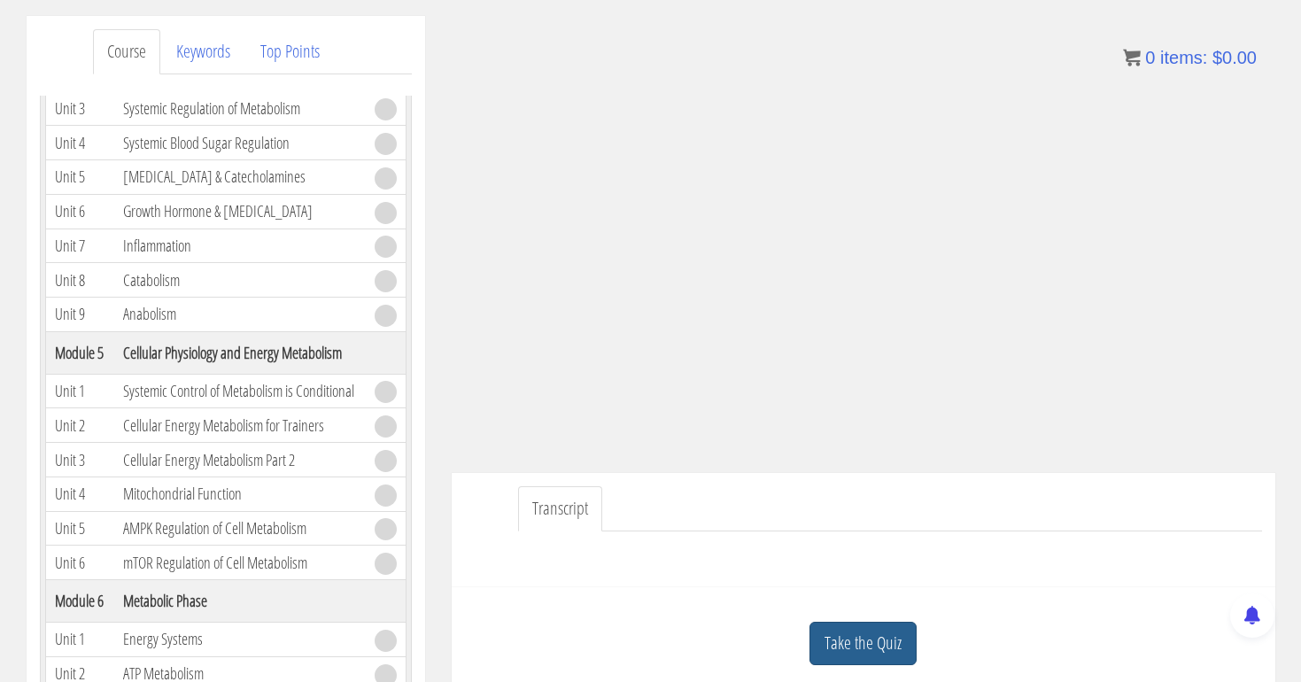
click at [858, 646] on link "Take the Quiz" at bounding box center [863, 643] width 107 height 43
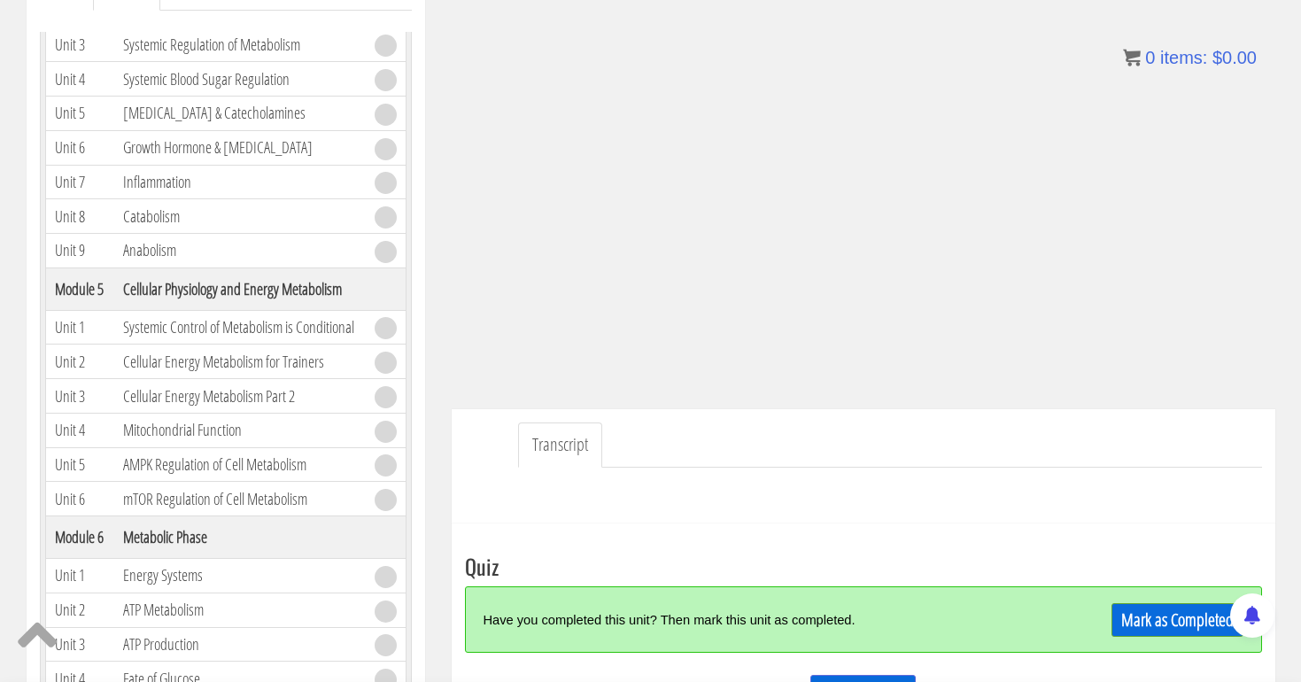
scroll to position [283, 0]
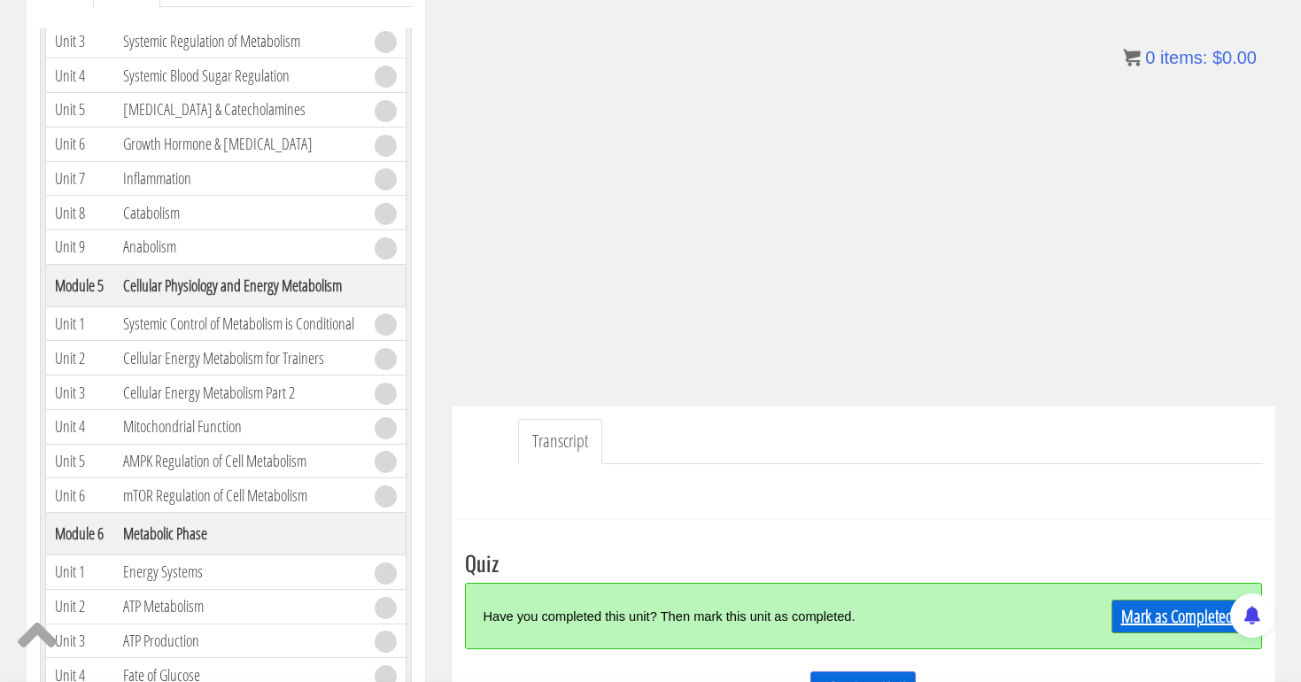
click at [1132, 607] on link "Mark as Completed" at bounding box center [1178, 617] width 132 height 34
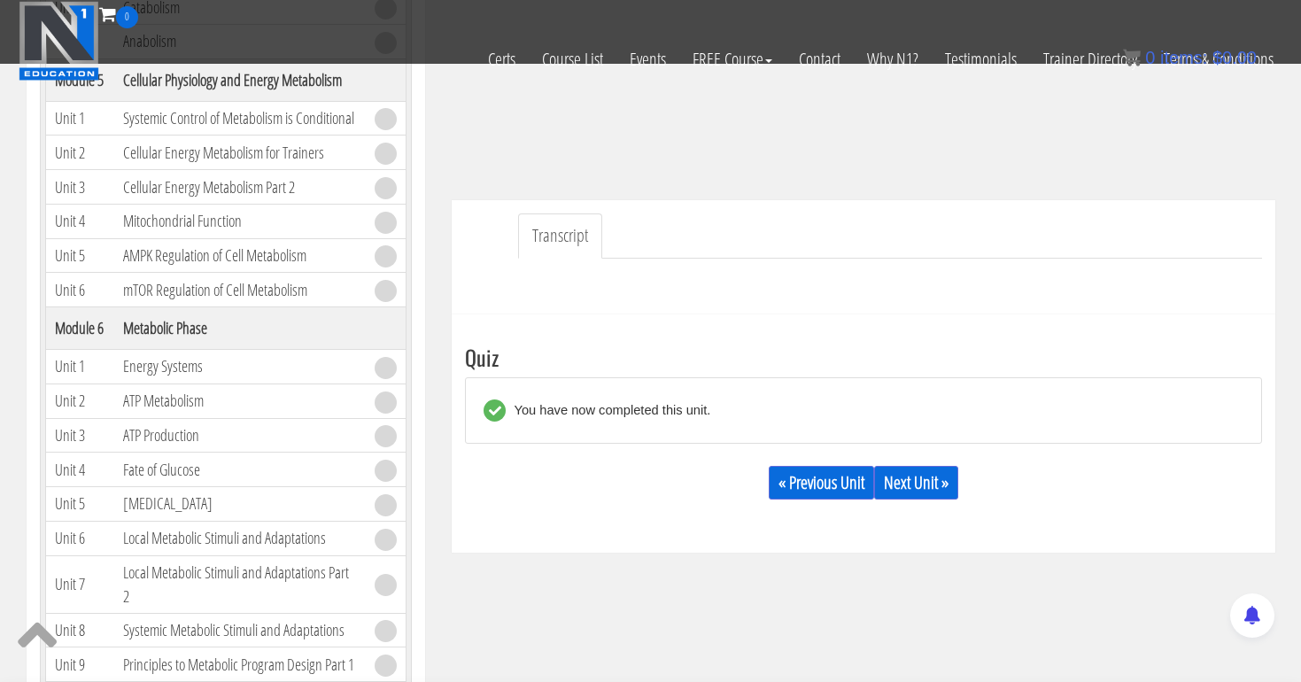
scroll to position [377, 0]
click at [935, 482] on link "Next Unit »" at bounding box center [916, 483] width 84 height 34
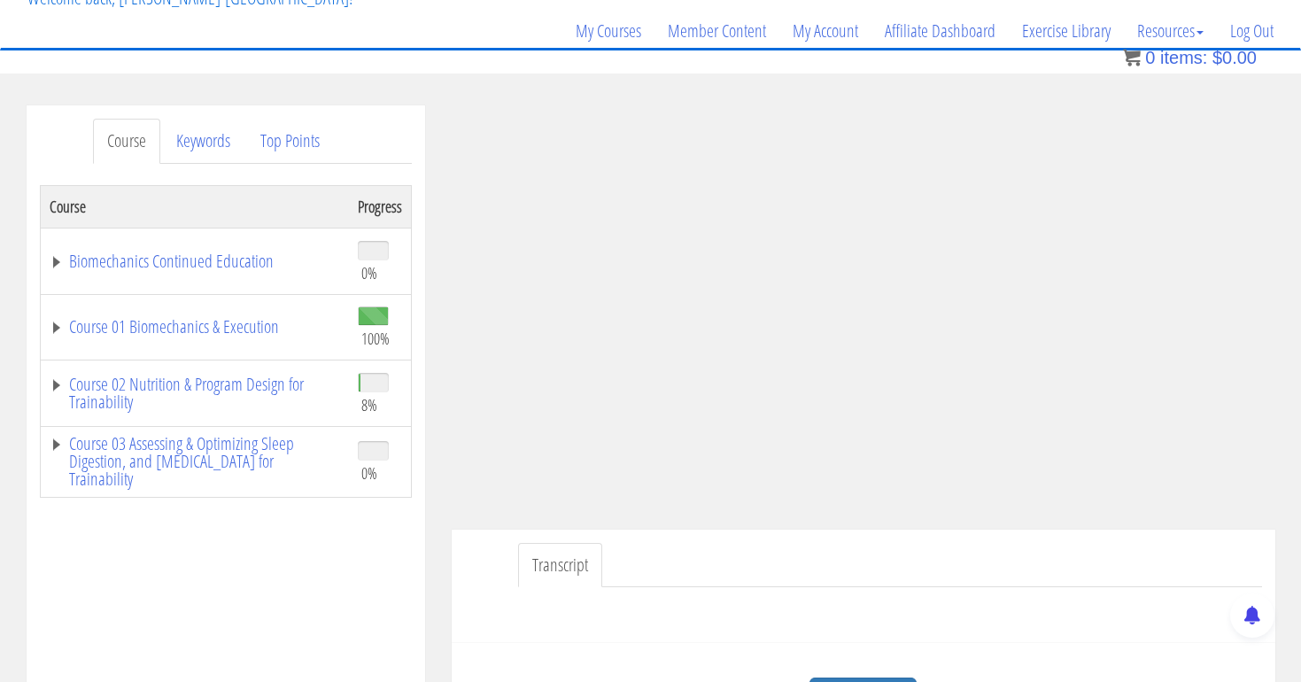
scroll to position [239, 0]
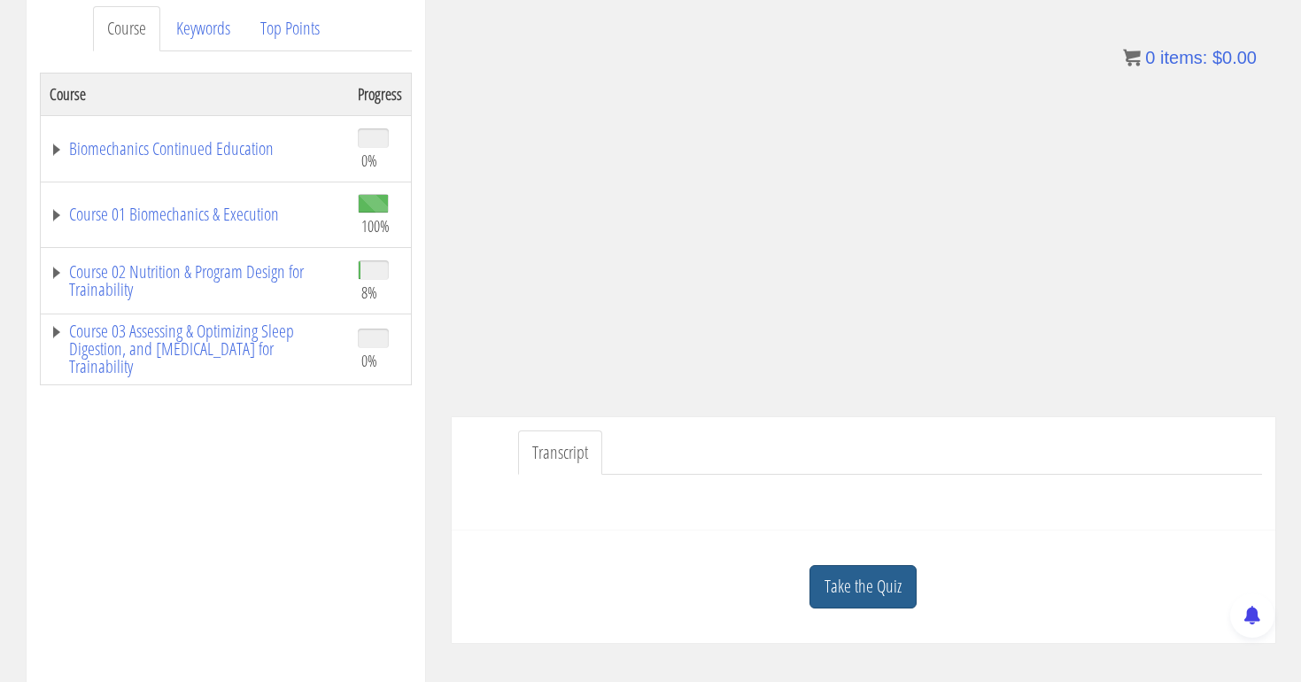
click at [896, 576] on link "Take the Quiz" at bounding box center [863, 586] width 107 height 43
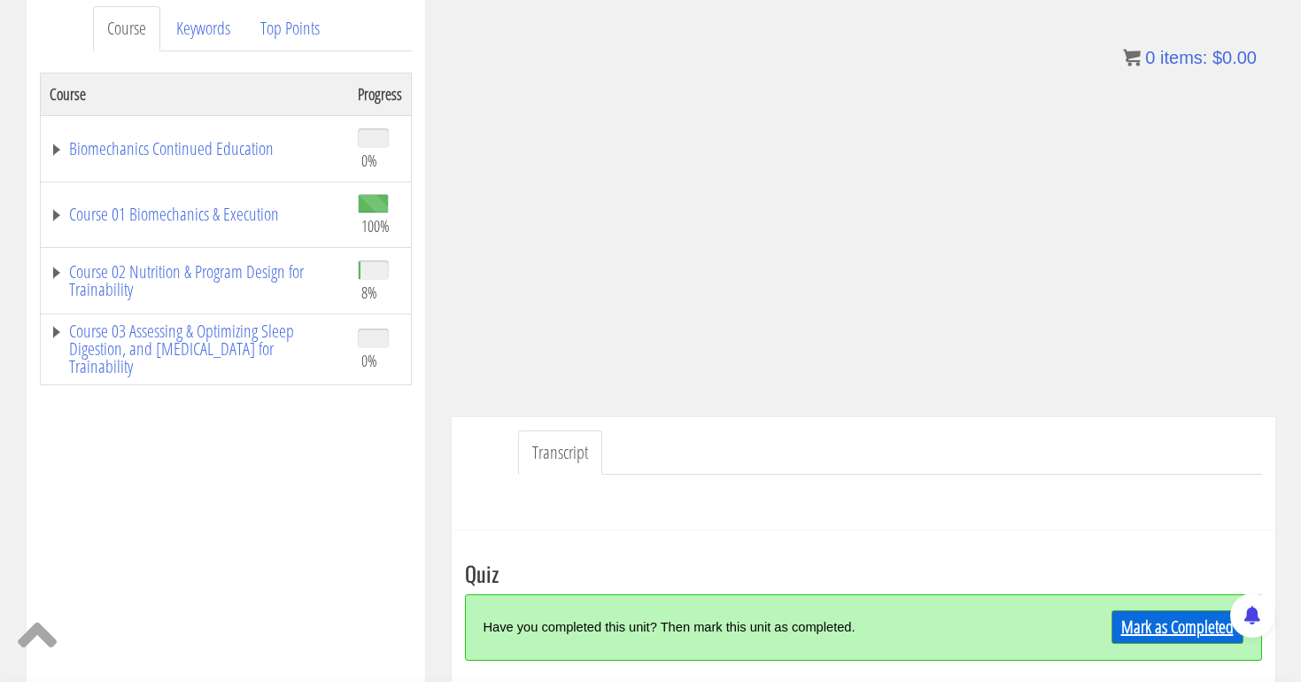
click at [1123, 624] on link "Mark as Completed" at bounding box center [1178, 627] width 132 height 34
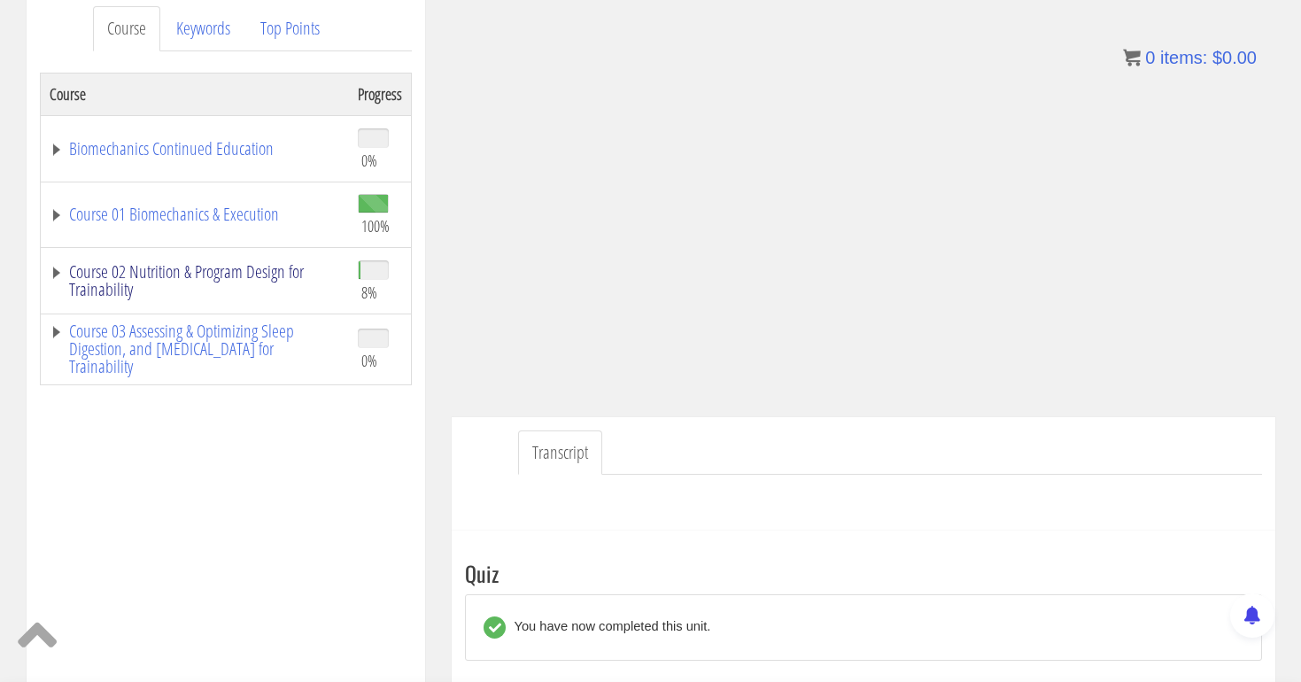
click at [254, 268] on link "Course 02 Nutrition & Program Design for Trainability" at bounding box center [195, 280] width 291 height 35
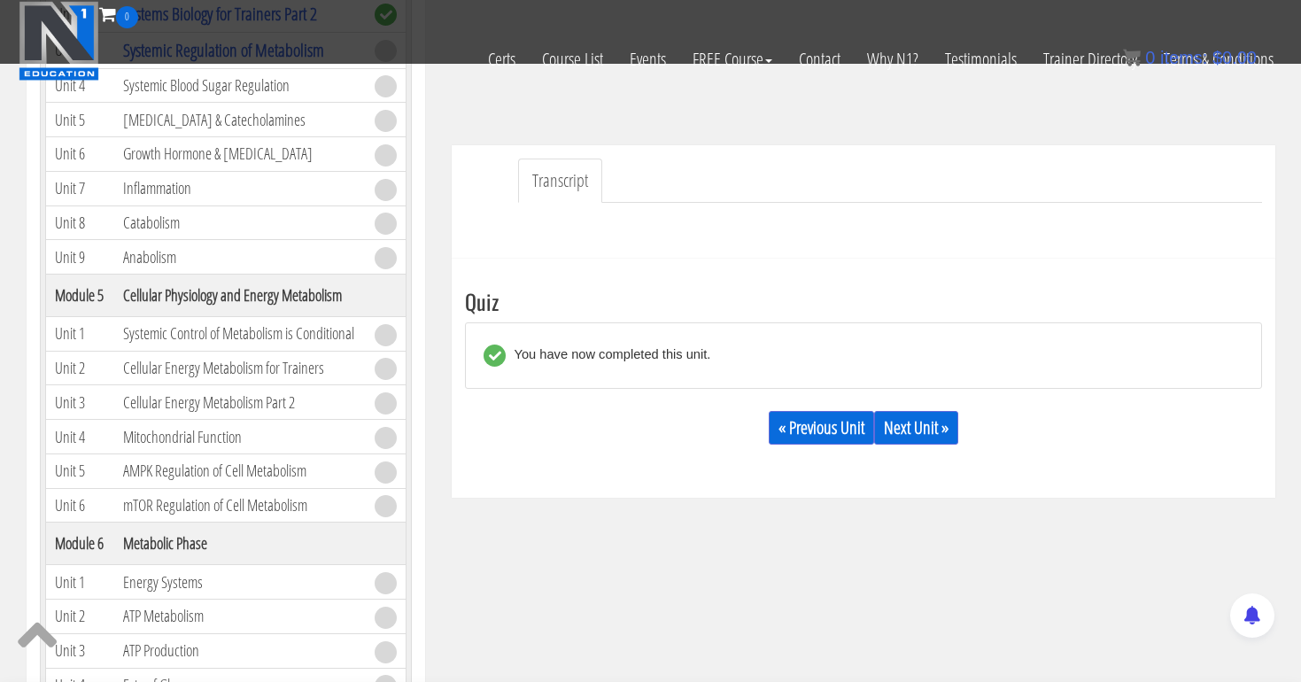
scroll to position [404, 0]
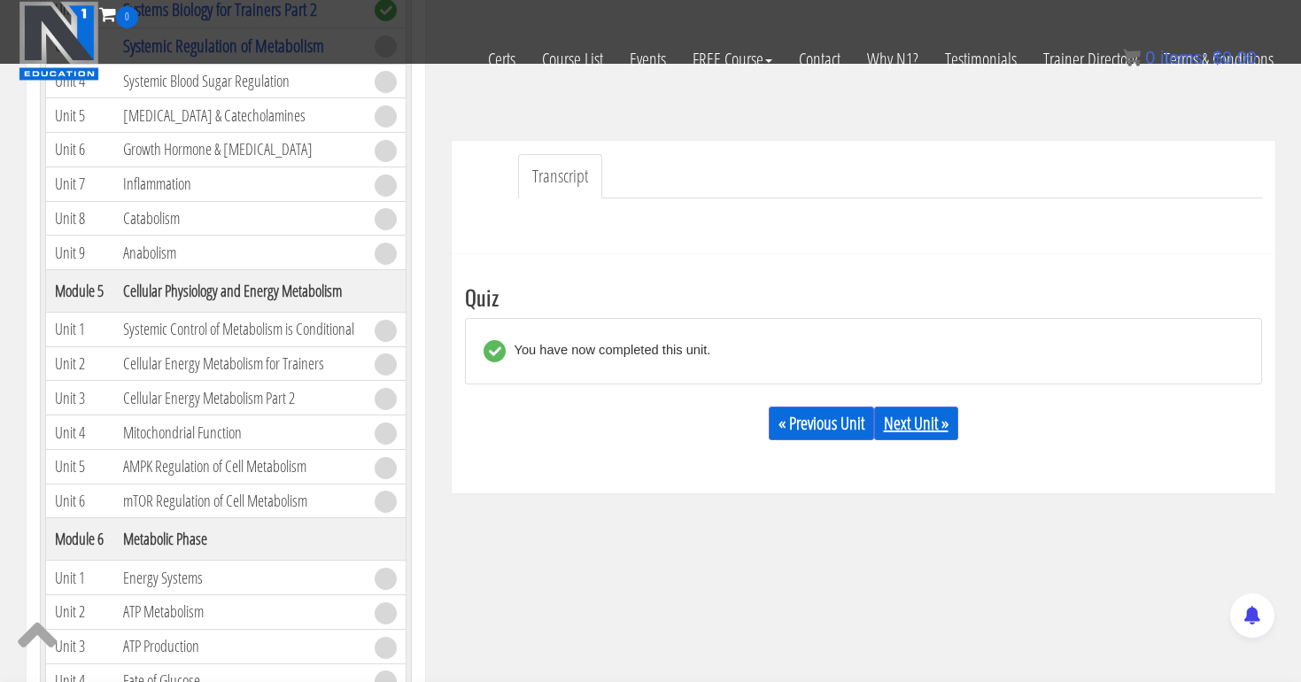
click at [937, 415] on link "Next Unit »" at bounding box center [916, 424] width 84 height 34
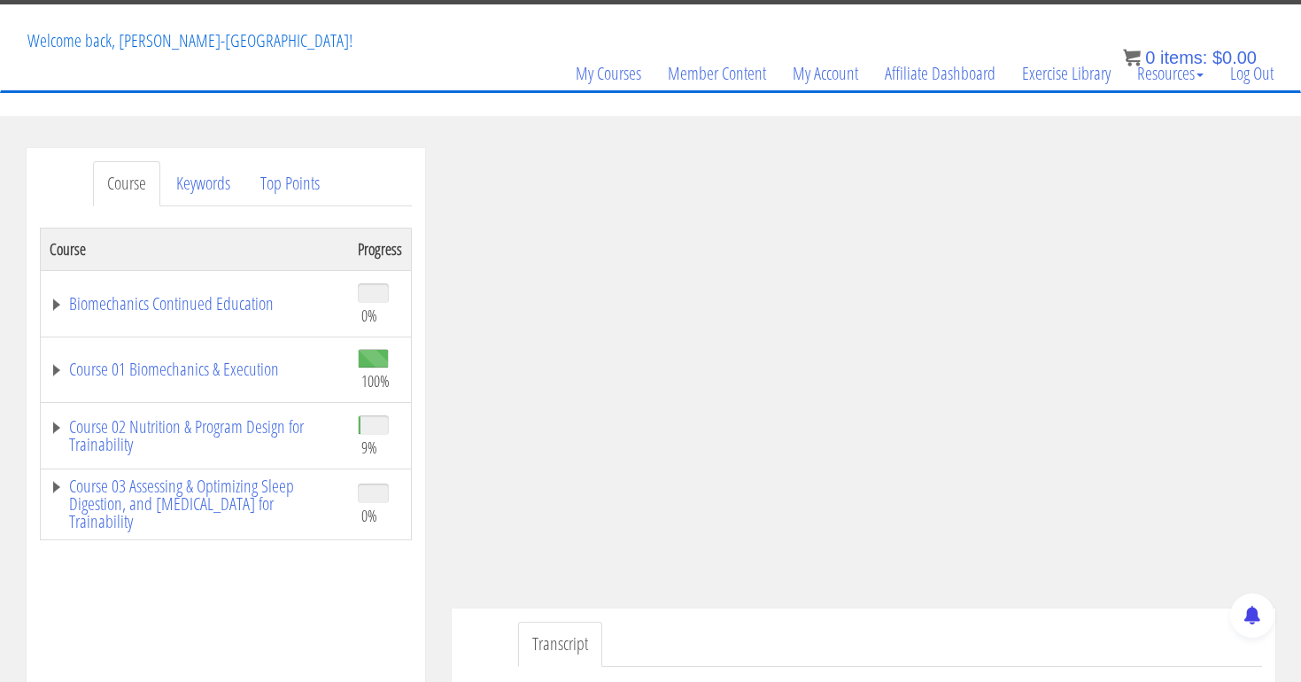
scroll to position [83, 0]
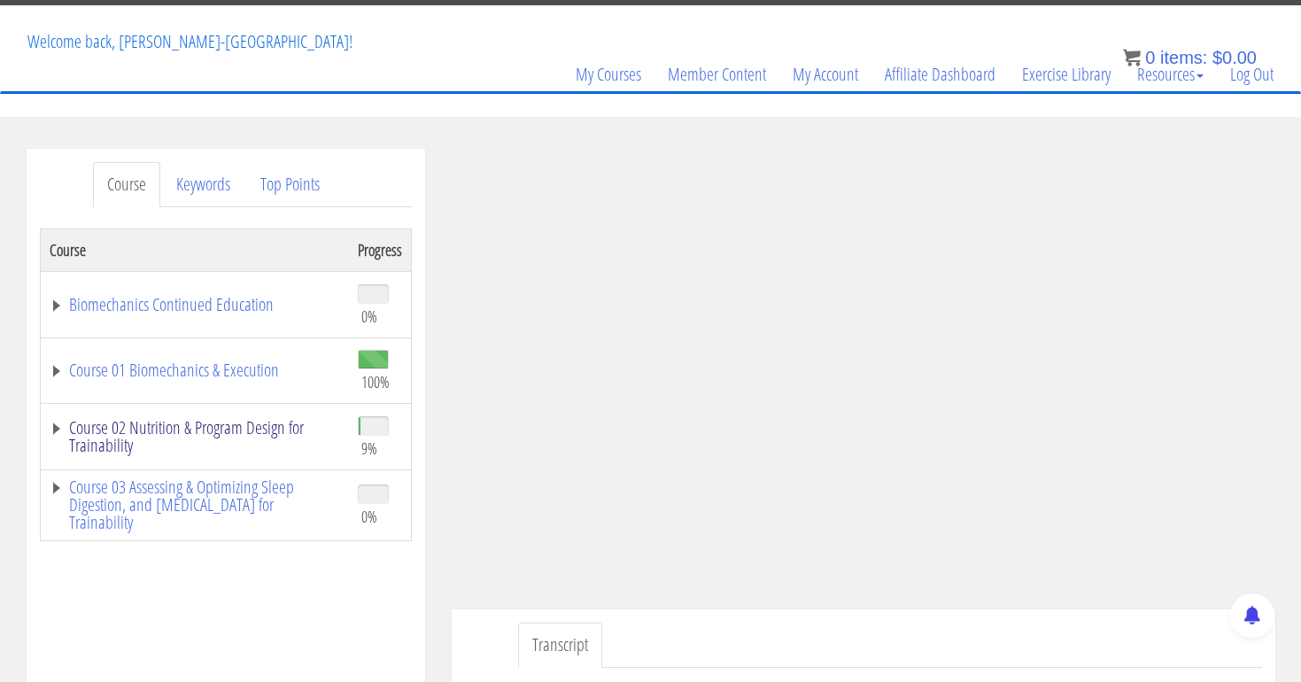
click at [270, 437] on link "Course 02 Nutrition & Program Design for Trainability" at bounding box center [195, 436] width 291 height 35
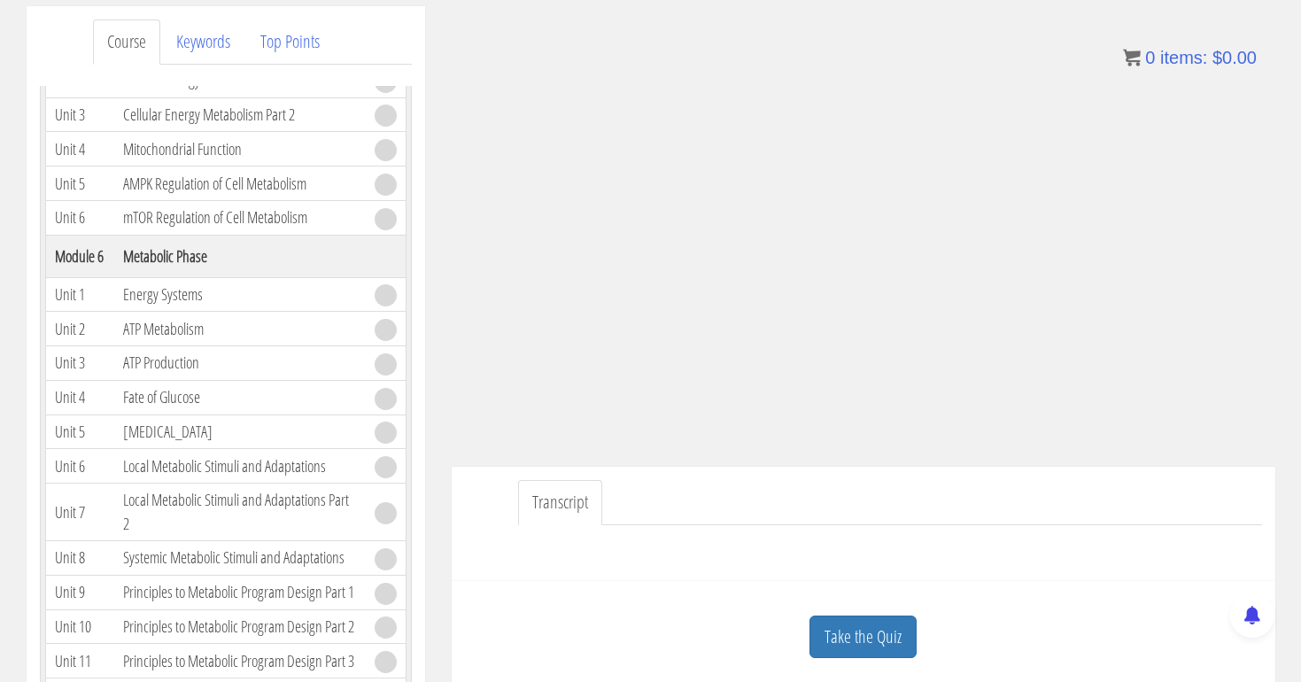
scroll to position [240, 0]
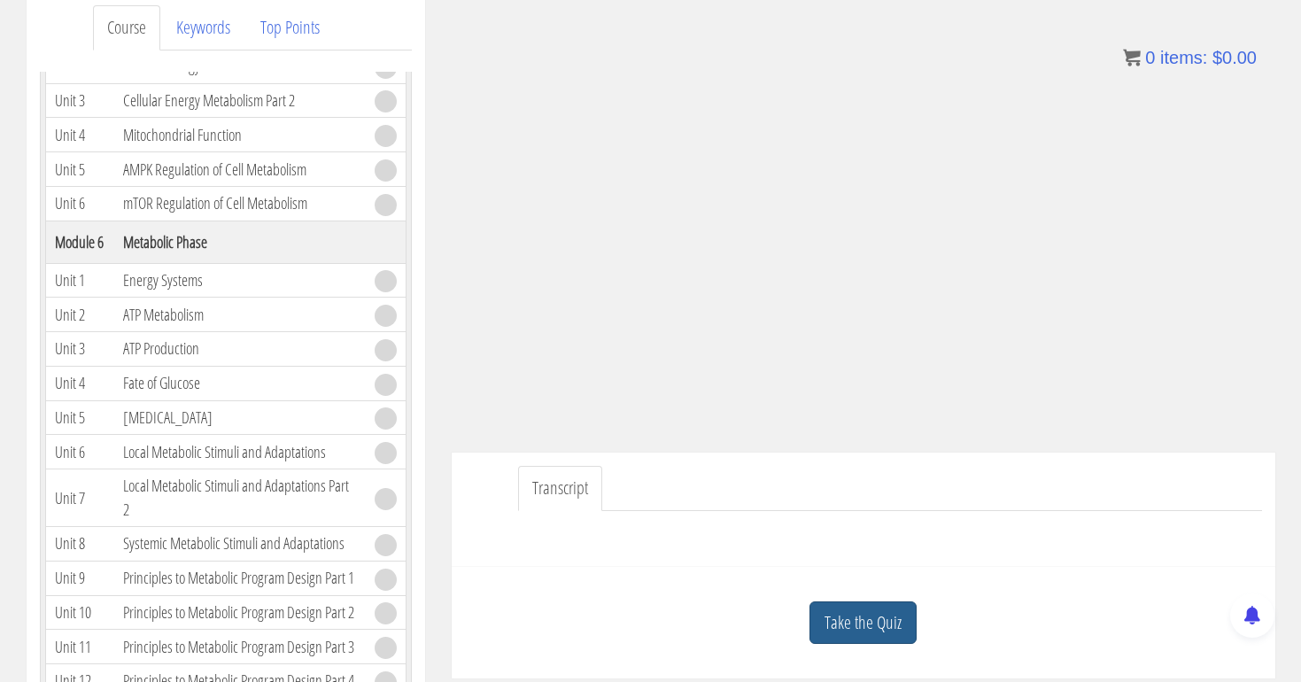
click at [869, 625] on link "Take the Quiz" at bounding box center [863, 623] width 107 height 43
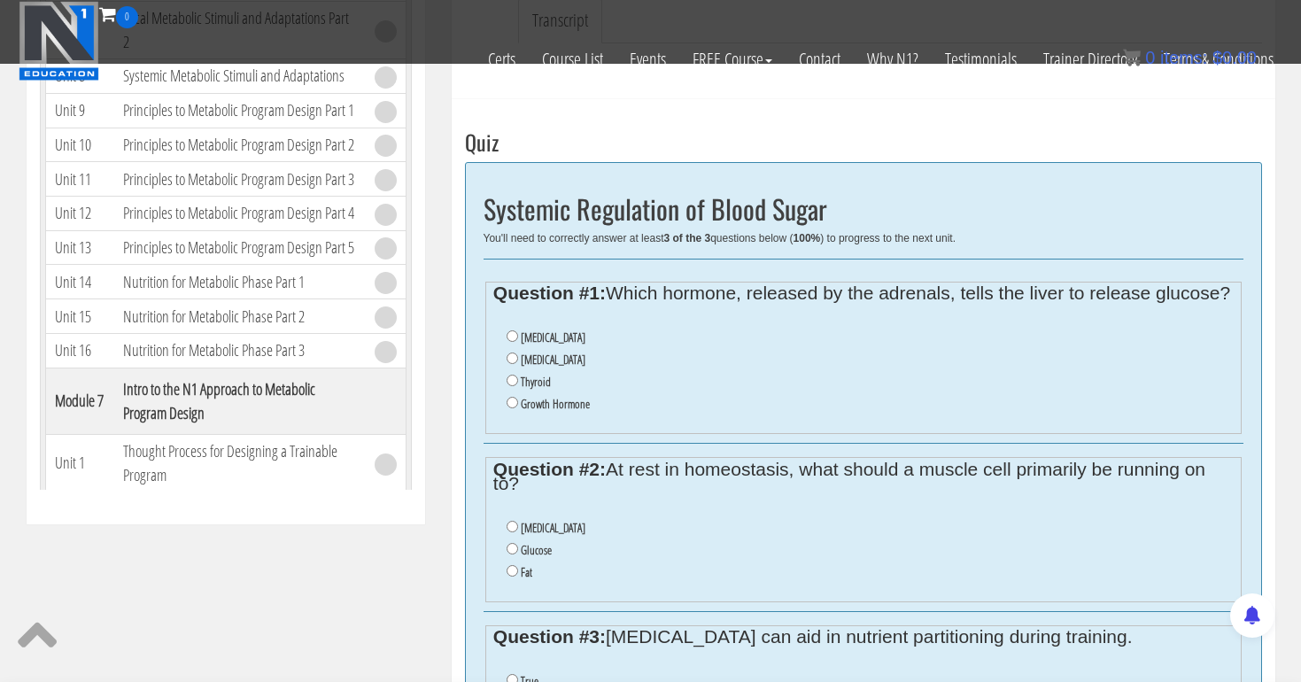
scroll to position [596, 0]
click at [508, 342] on input "[MEDICAL_DATA]" at bounding box center [513, 336] width 12 height 12
radio input "true"
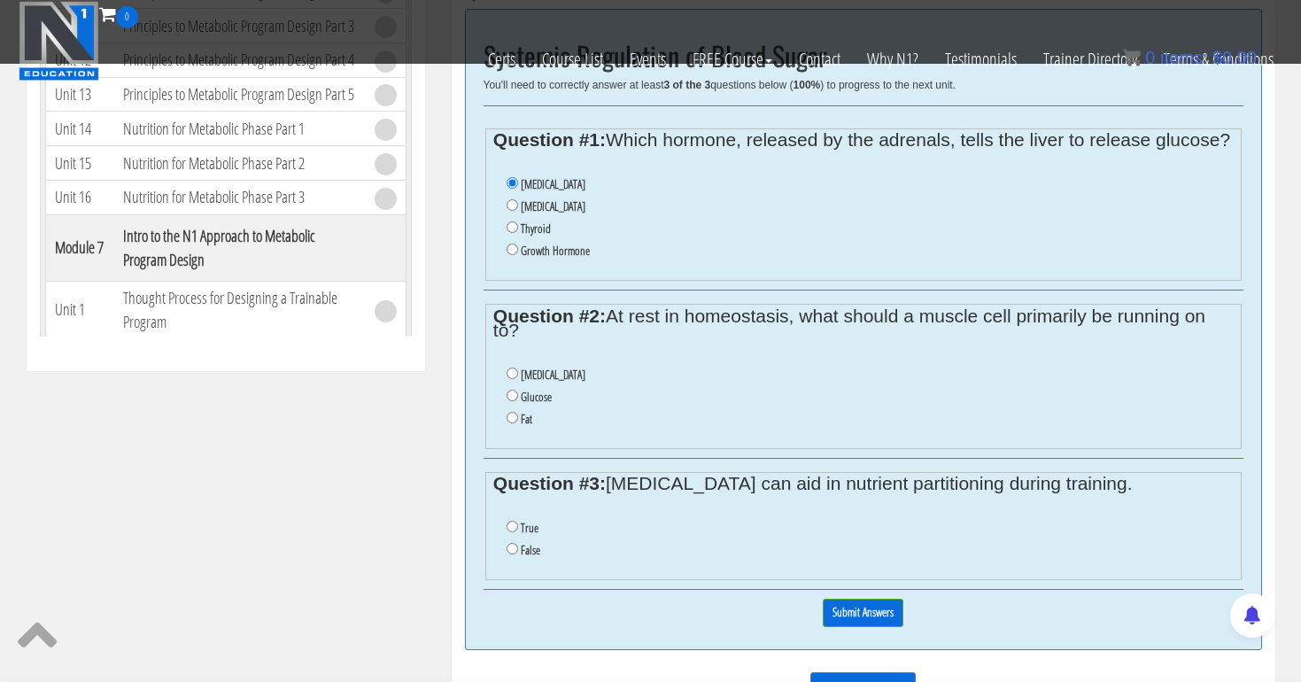
scroll to position [751, 0]
click at [512, 393] on input "Glucose" at bounding box center [513, 394] width 12 height 12
radio input "true"
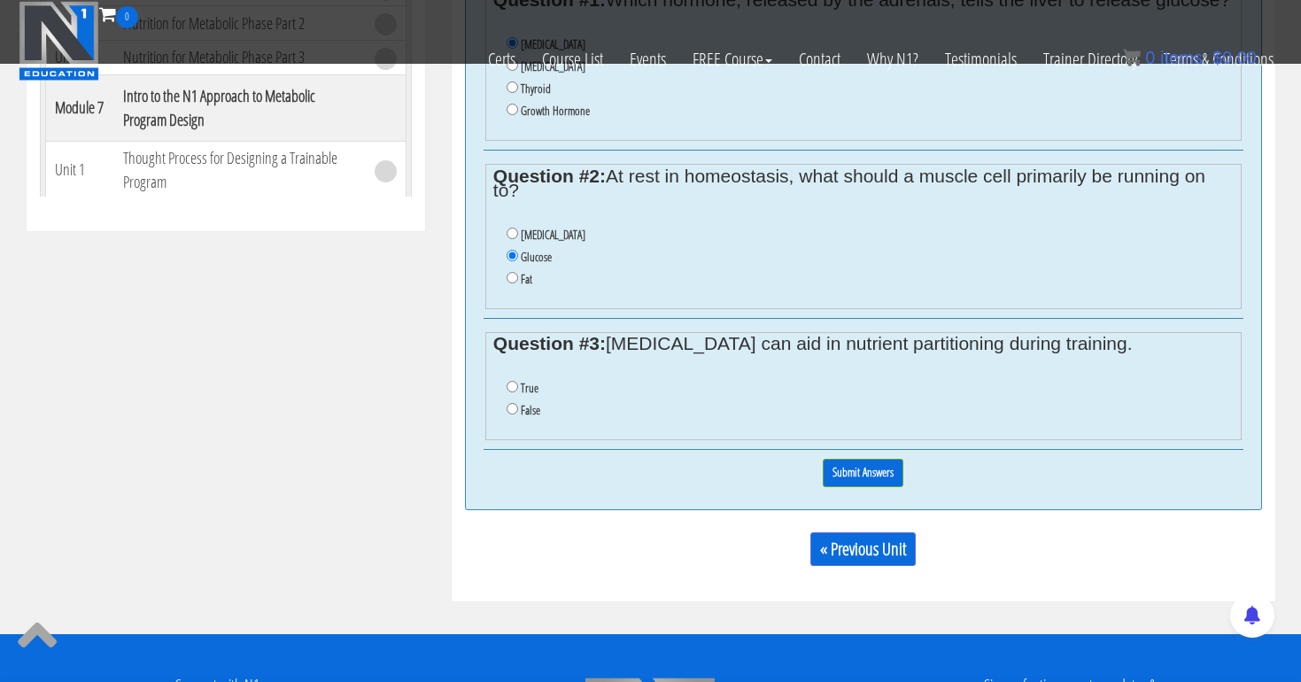
scroll to position [895, 0]
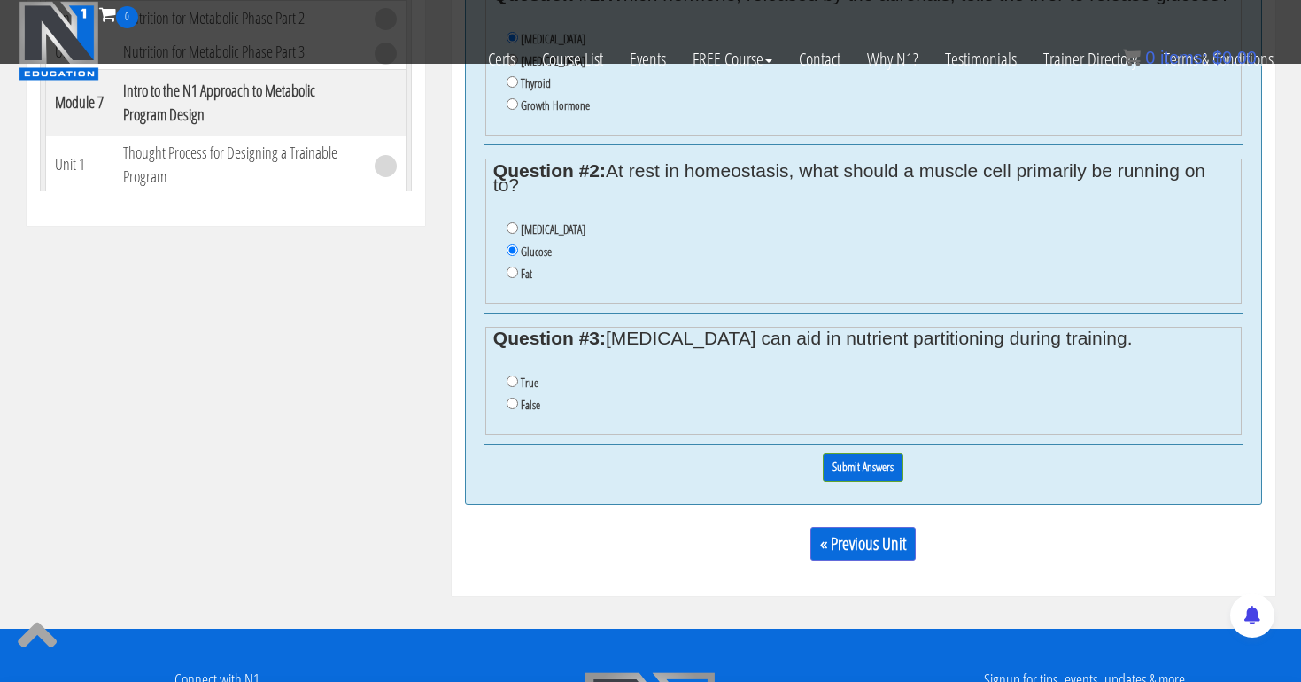
click at [508, 376] on input "True" at bounding box center [513, 382] width 12 height 12
radio input "true"
click at [865, 457] on input "Submit Answers" at bounding box center [863, 467] width 81 height 27
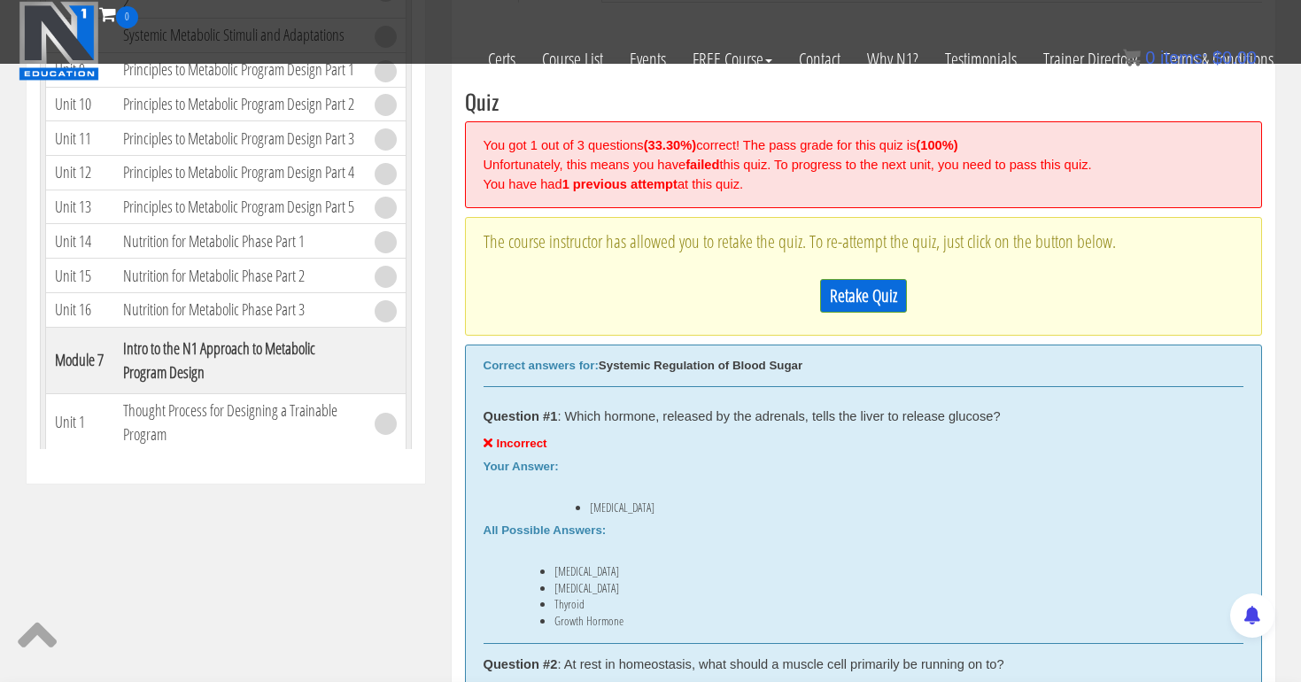
scroll to position [613, 0]
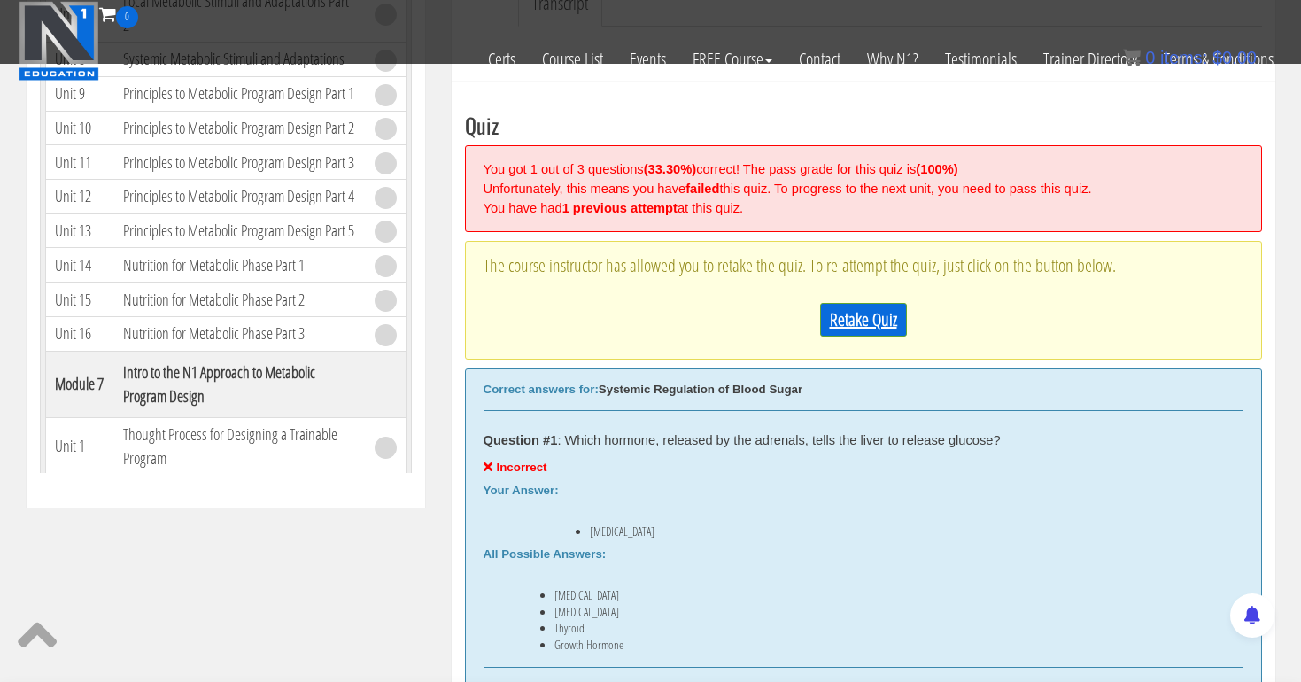
click at [856, 314] on link "Retake Quiz" at bounding box center [863, 320] width 87 height 34
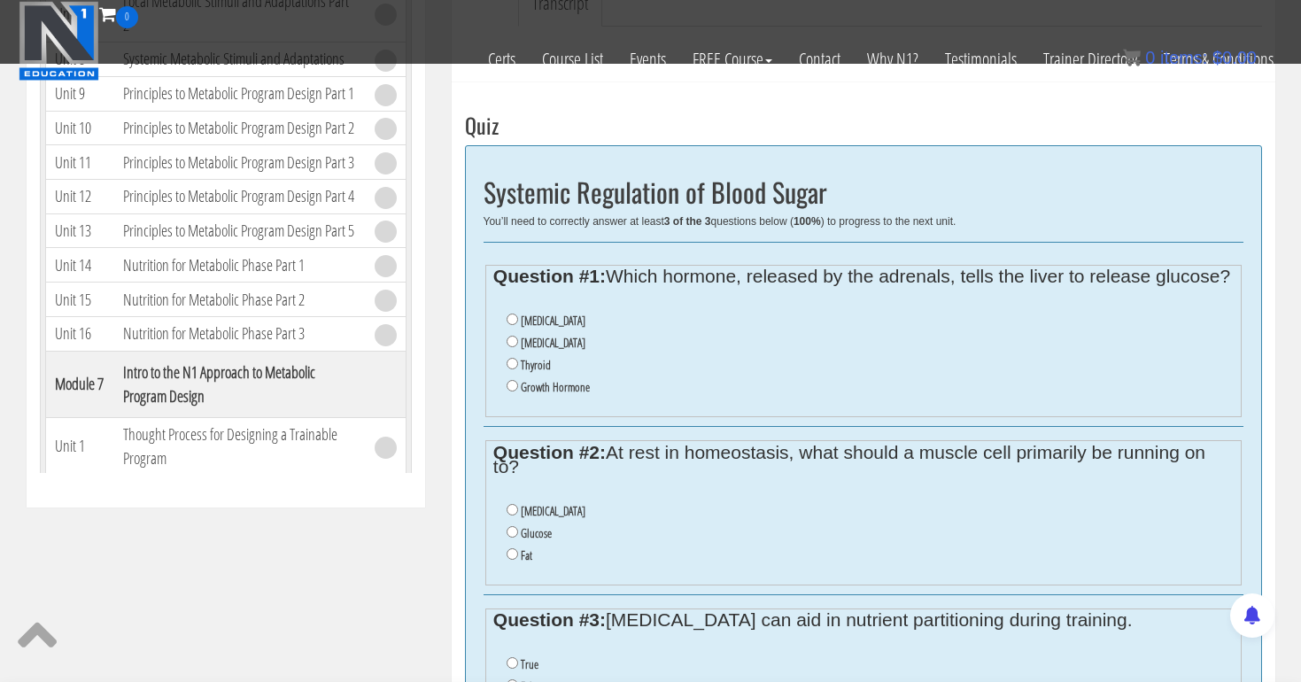
click at [514, 347] on input "Cortisol" at bounding box center [513, 342] width 12 height 12
radio input "true"
click at [509, 512] on input "Amino Acids" at bounding box center [513, 510] width 12 height 12
radio input "true"
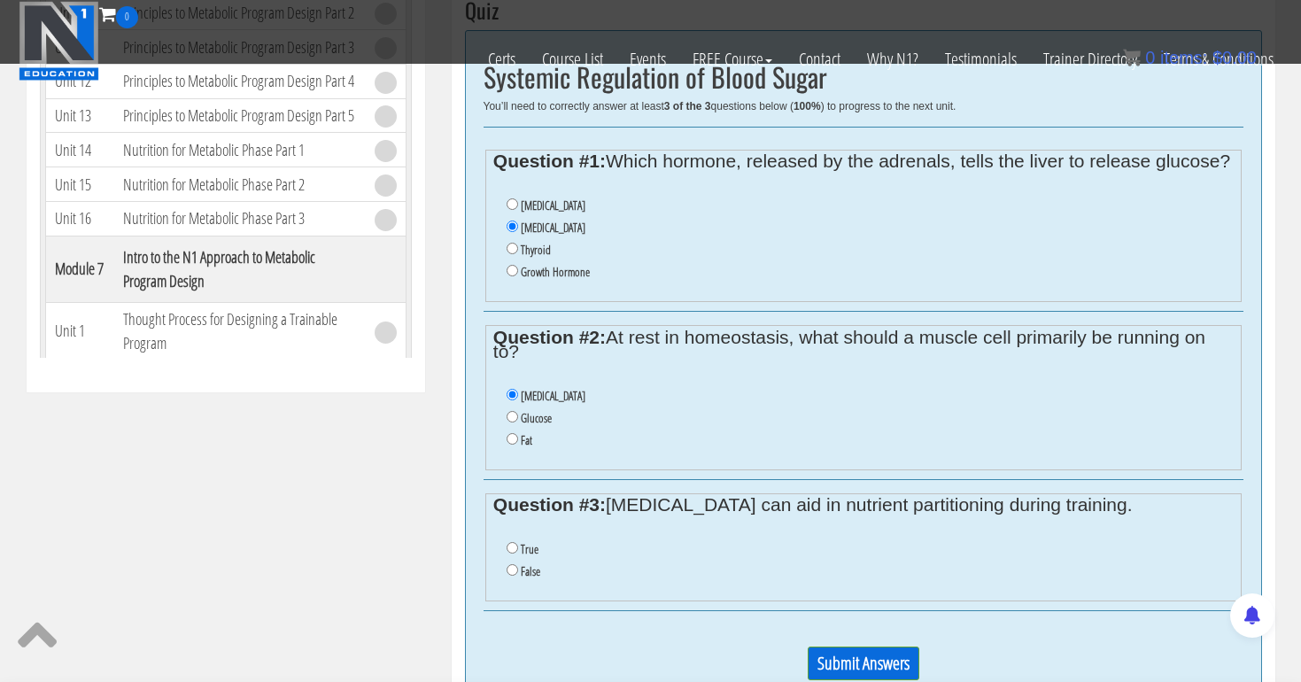
scroll to position [782, 0]
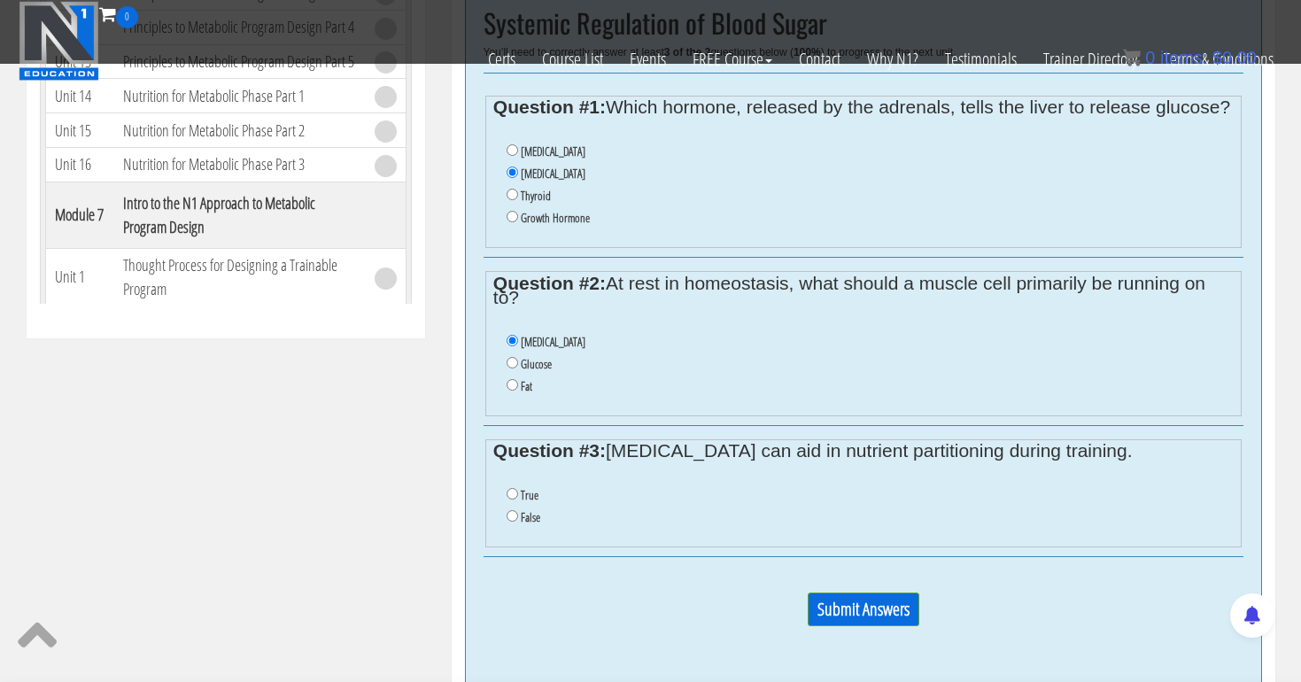
click at [509, 489] on input "True" at bounding box center [513, 494] width 12 height 12
radio input "true"
click at [837, 598] on input "Submit Answers" at bounding box center [864, 610] width 112 height 34
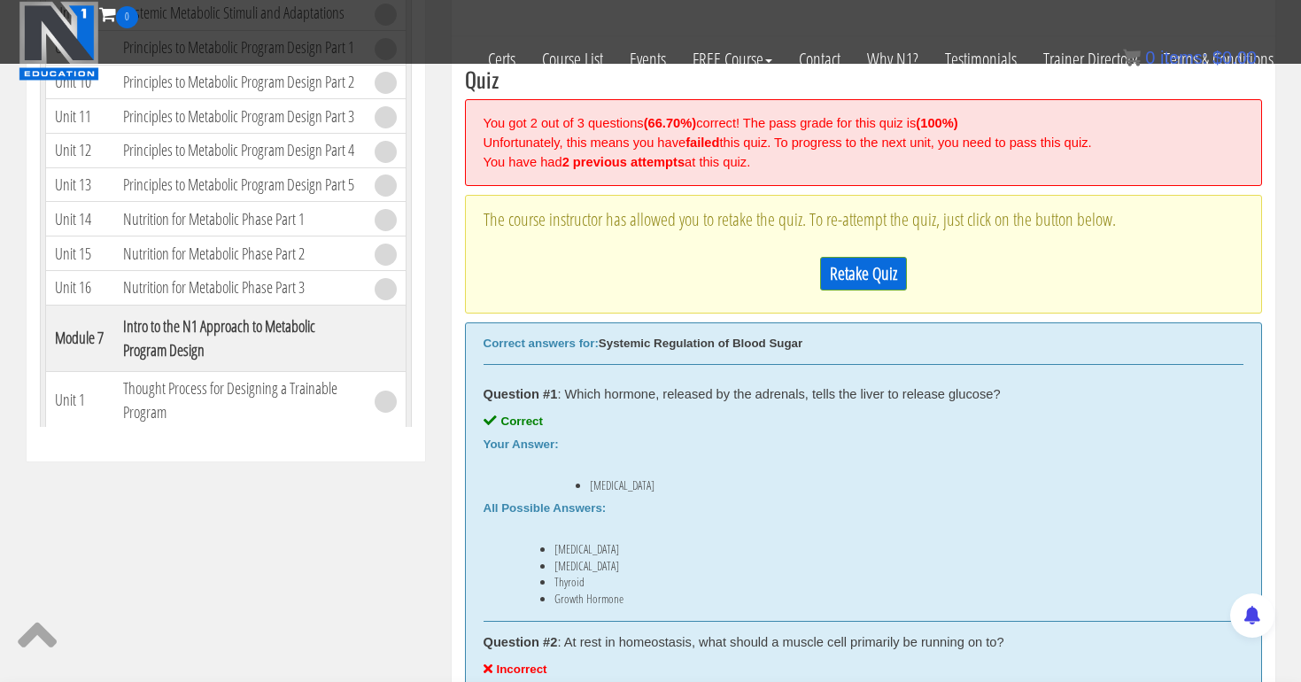
scroll to position [647, 0]
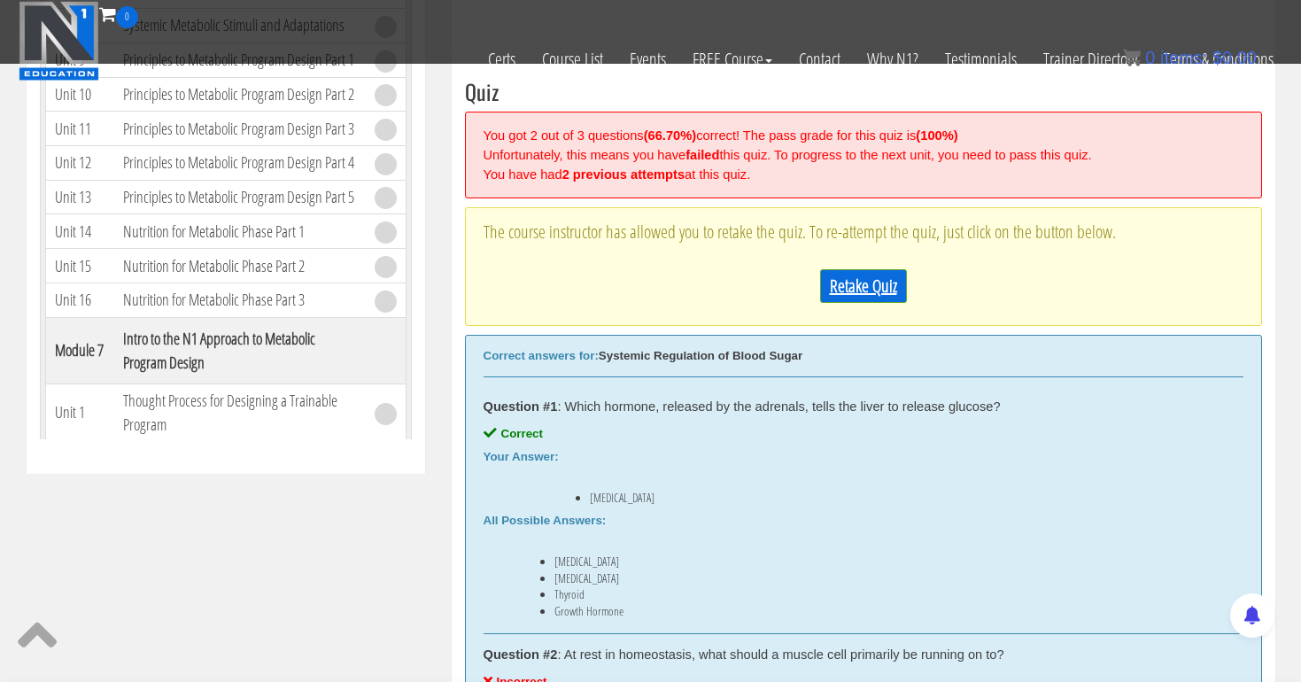
click at [885, 286] on link "Retake Quiz" at bounding box center [863, 286] width 87 height 34
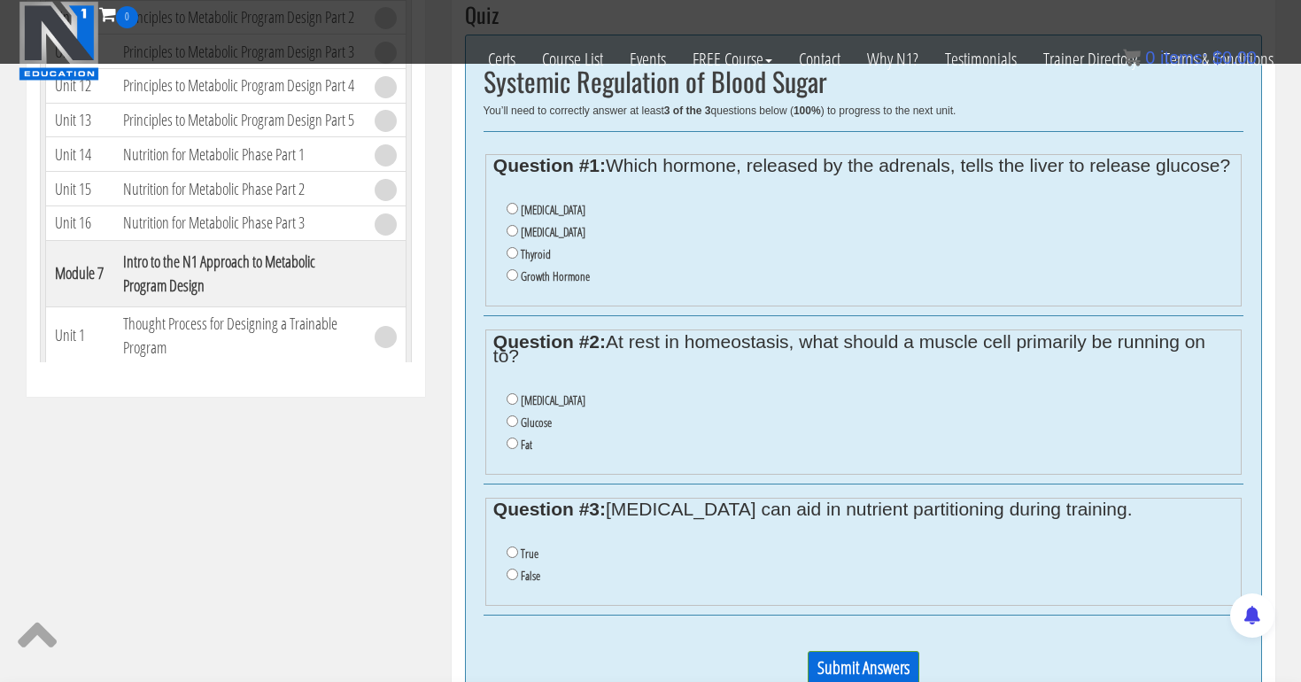
scroll to position [748, 0]
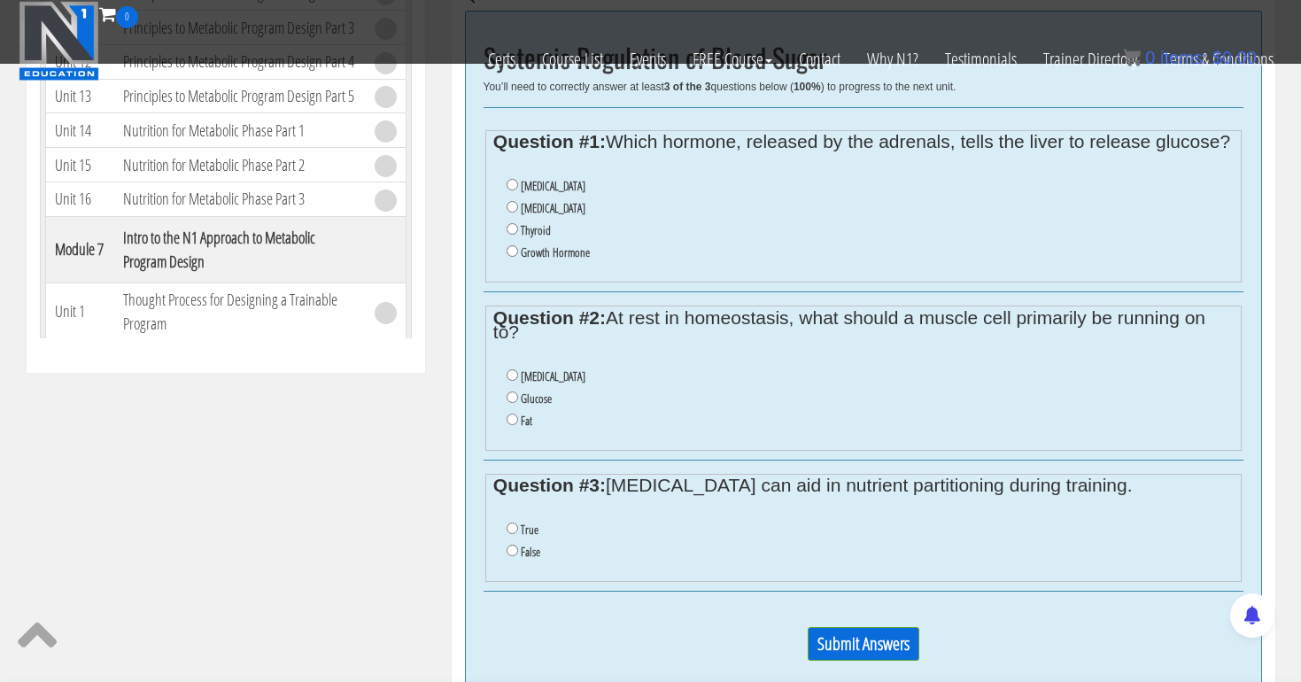
click at [532, 215] on label "Cortisol" at bounding box center [553, 208] width 65 height 14
click at [518, 213] on input "Cortisol" at bounding box center [513, 207] width 12 height 12
radio input "true"
click at [511, 418] on input "Fat" at bounding box center [513, 420] width 12 height 12
radio input "true"
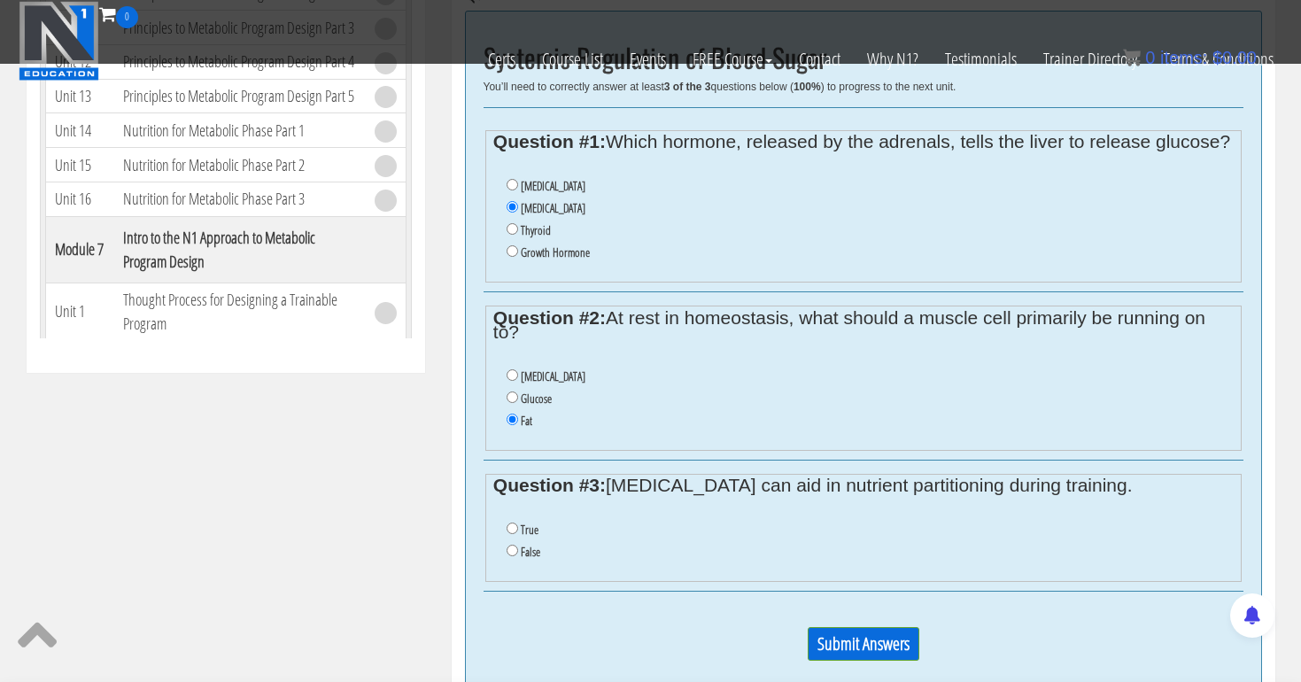
click at [509, 523] on input "True" at bounding box center [513, 529] width 12 height 12
radio input "true"
click at [834, 645] on input "Submit Answers" at bounding box center [864, 644] width 112 height 34
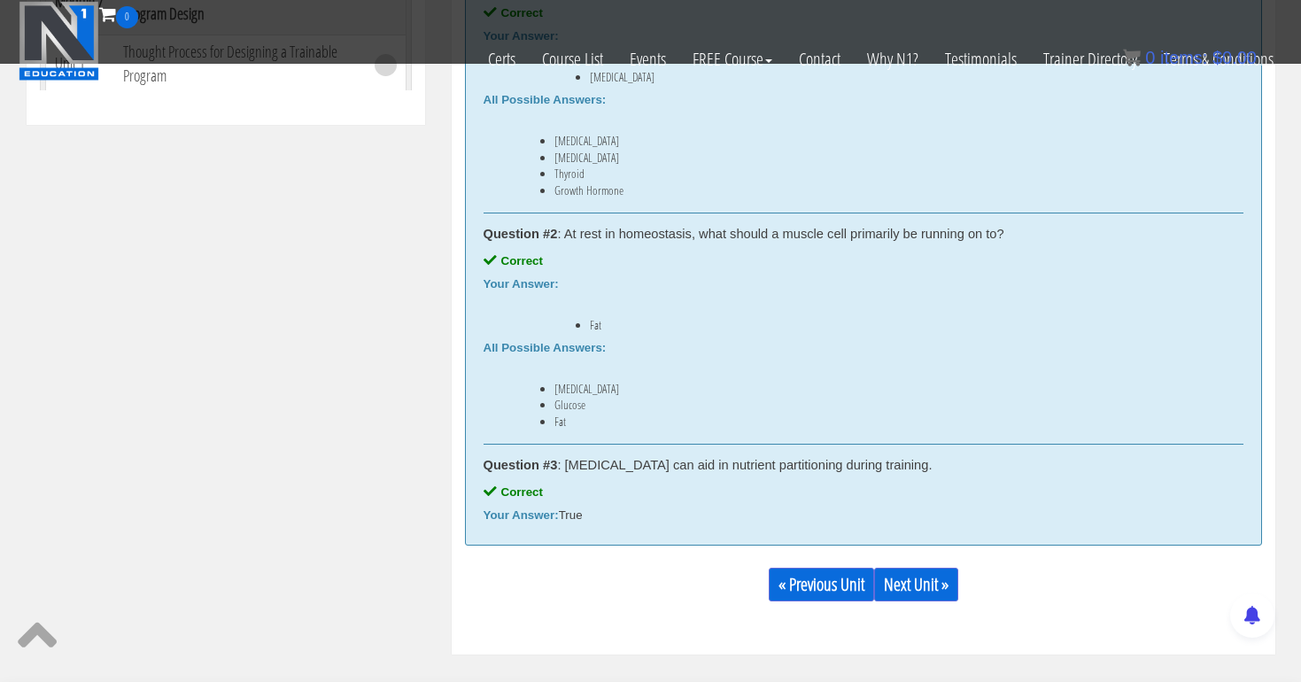
scroll to position [1057, 0]
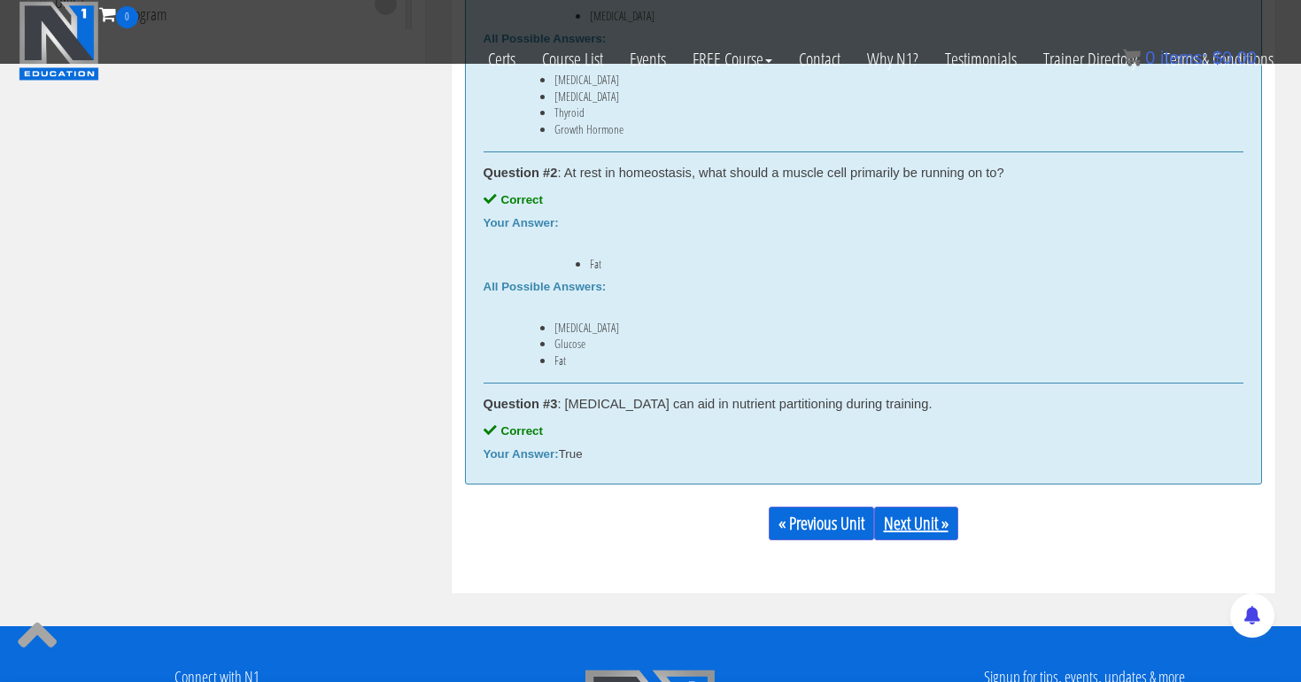
click at [917, 521] on link "Next Unit »" at bounding box center [916, 524] width 84 height 34
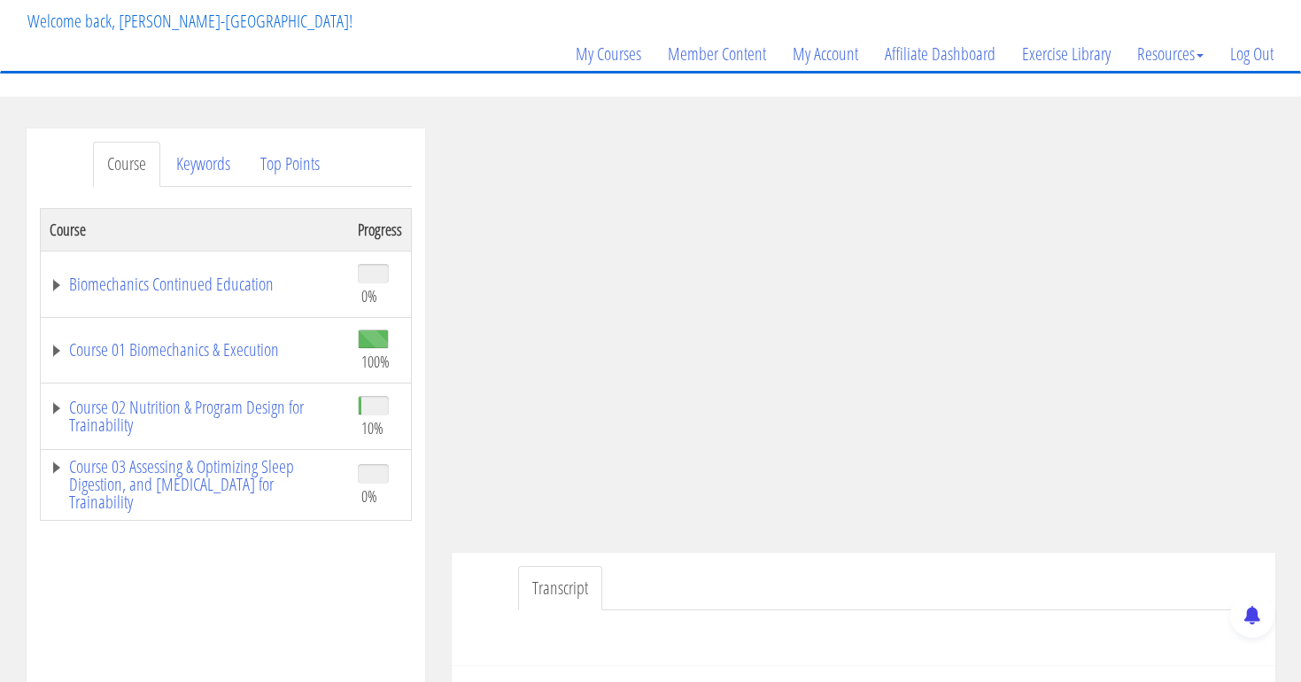
scroll to position [112, 0]
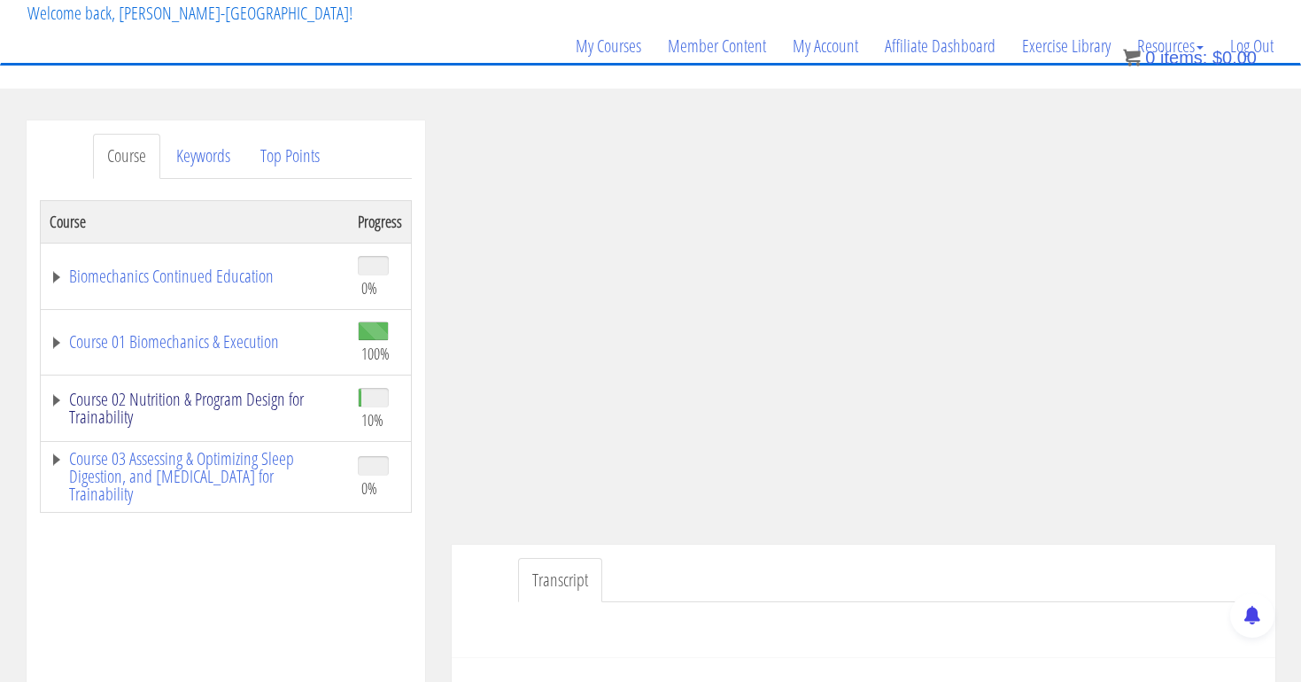
click at [180, 396] on link "Course 02 Nutrition & Program Design for Trainability" at bounding box center [195, 408] width 291 height 35
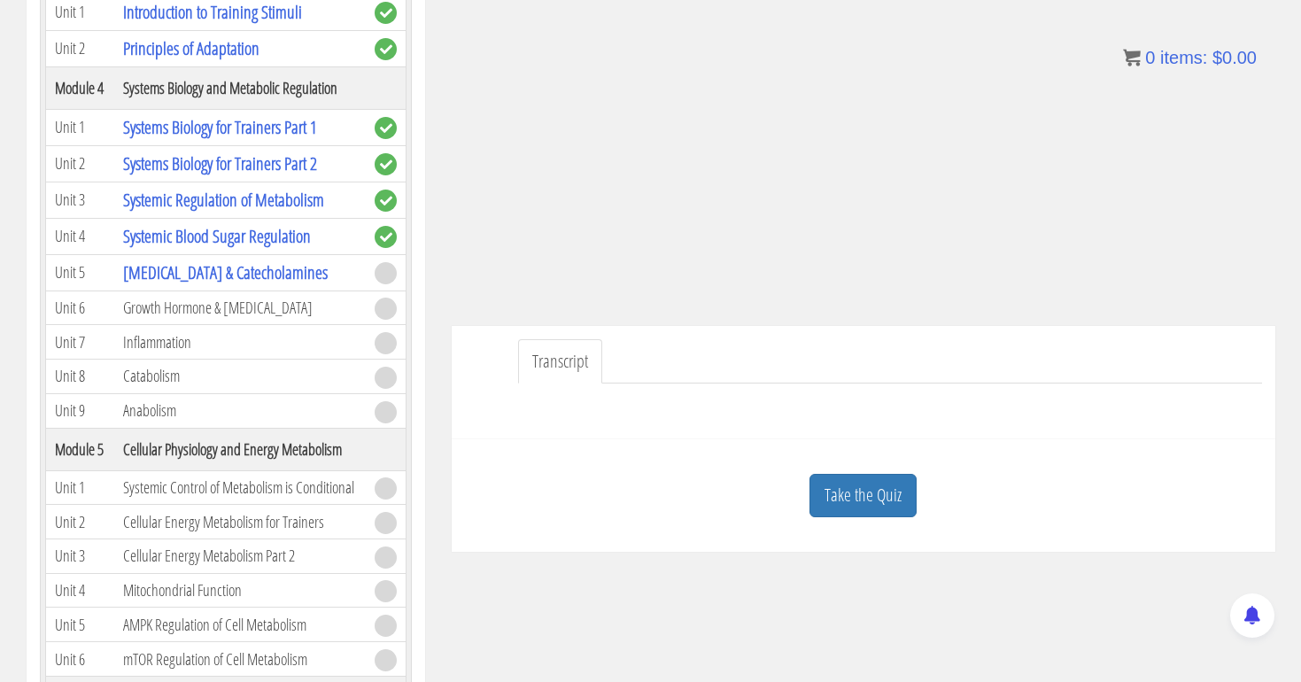
scroll to position [357, 0]
